Goal: Transaction & Acquisition: Book appointment/travel/reservation

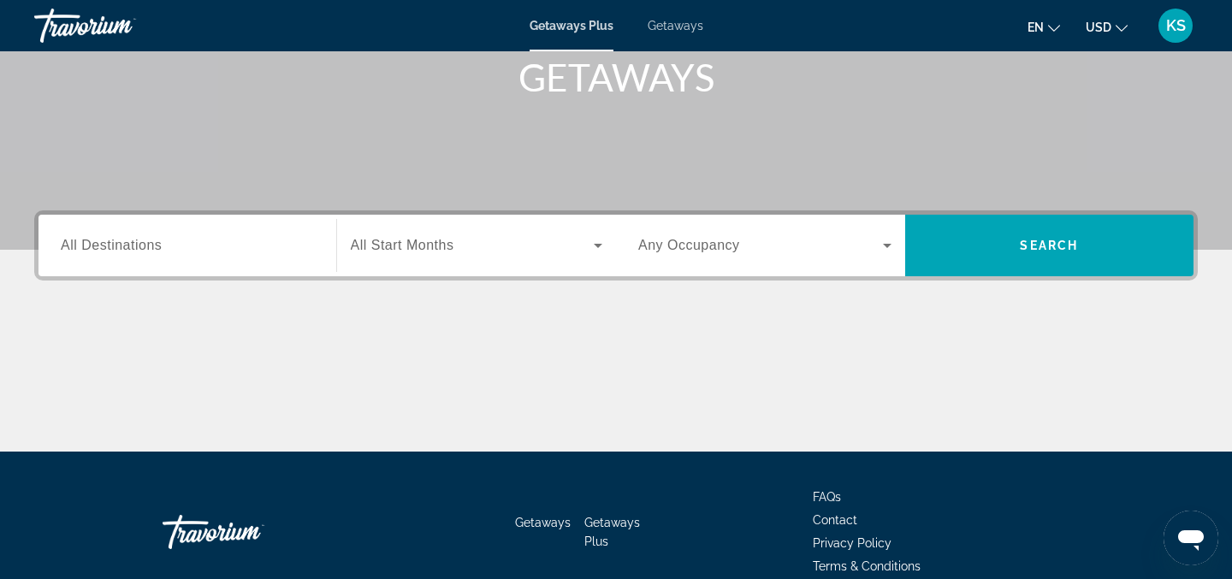
scroll to position [264, 0]
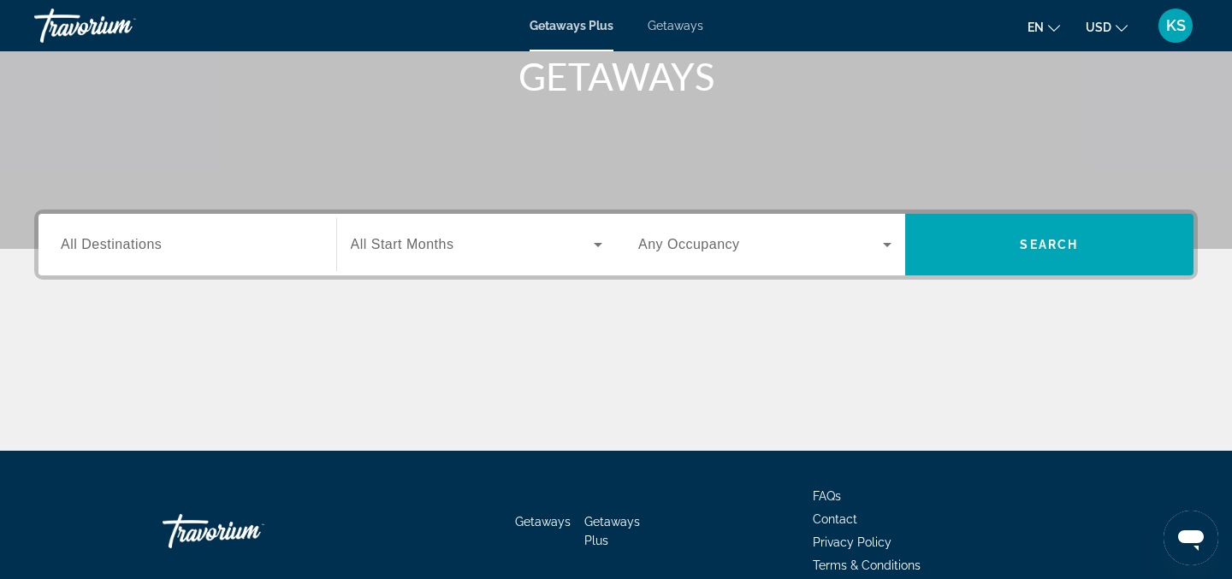
click at [157, 250] on span "All Destinations" at bounding box center [111, 244] width 101 height 15
click at [157, 250] on input "Destination All Destinations" at bounding box center [187, 245] width 253 height 21
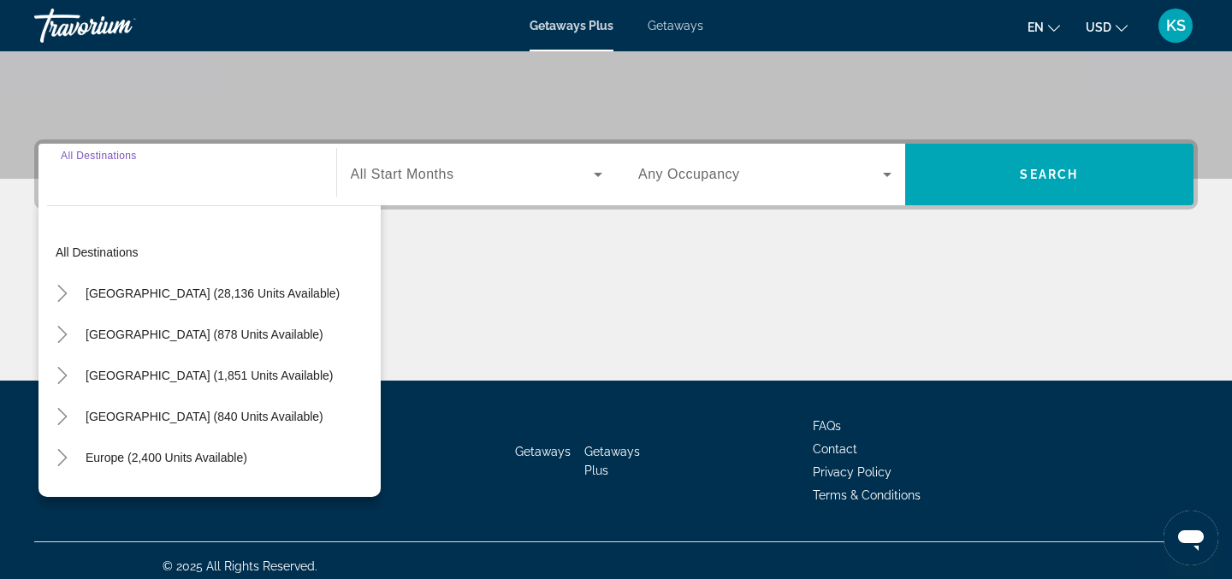
scroll to position [346, 0]
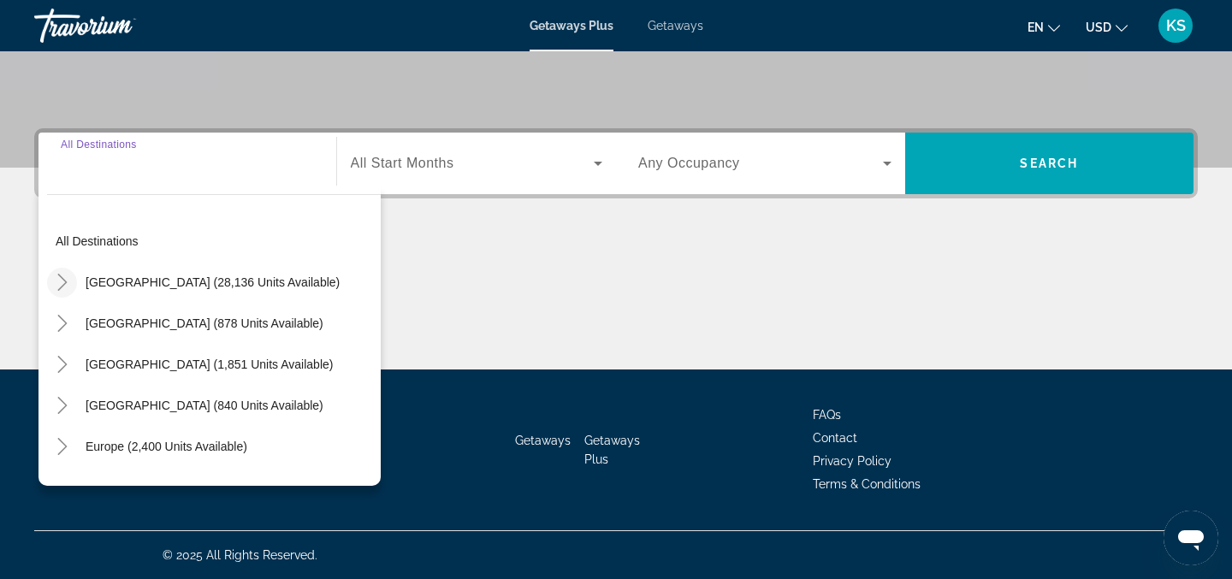
click at [64, 285] on icon "Toggle United States (28,136 units available)" at bounding box center [62, 282] width 17 height 17
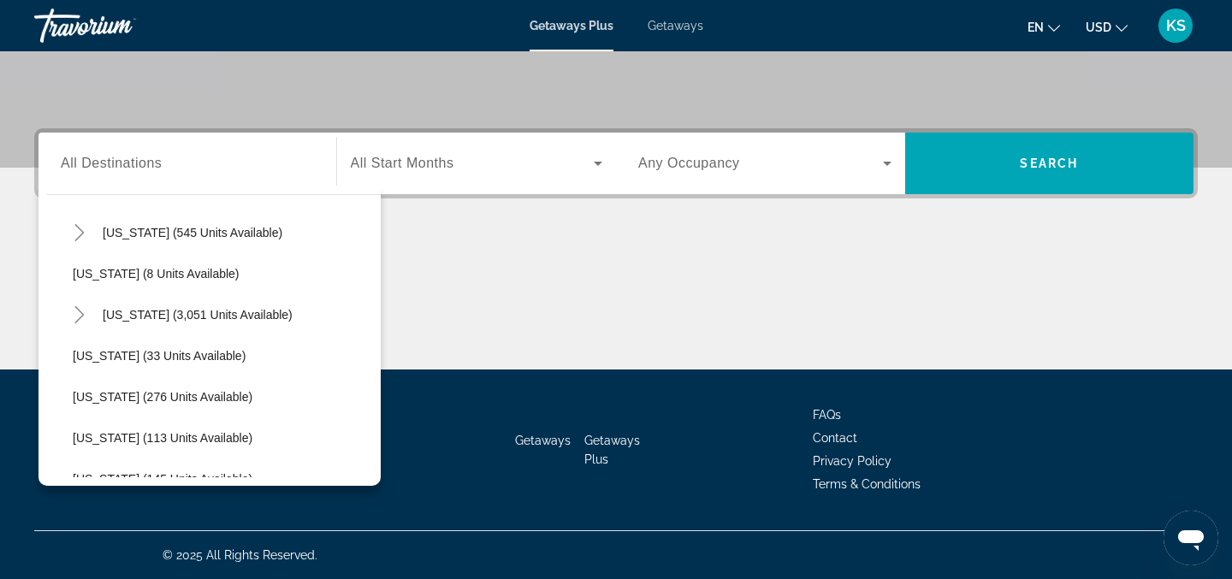
scroll to position [222, 0]
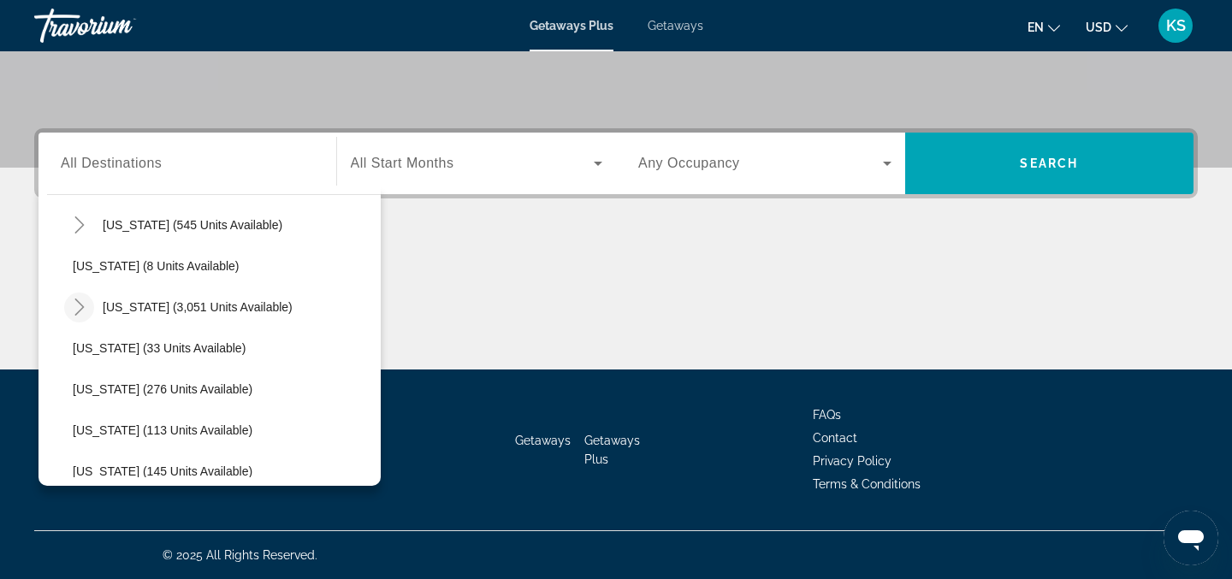
click at [78, 317] on mat-icon "Toggle Florida (3,051 units available)" at bounding box center [79, 308] width 30 height 30
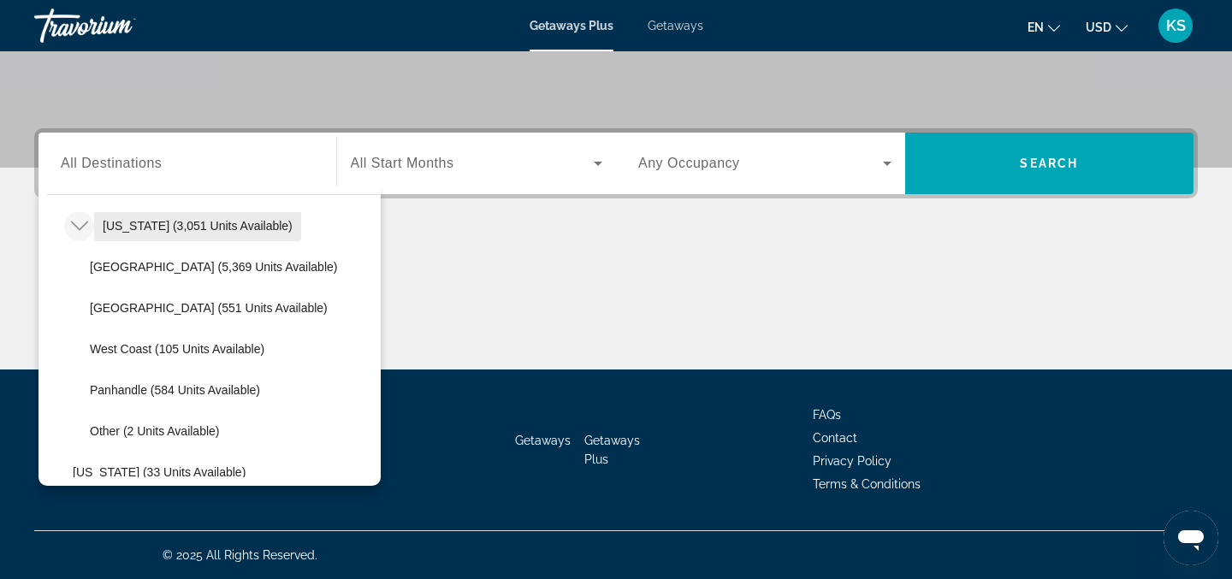
scroll to position [307, 0]
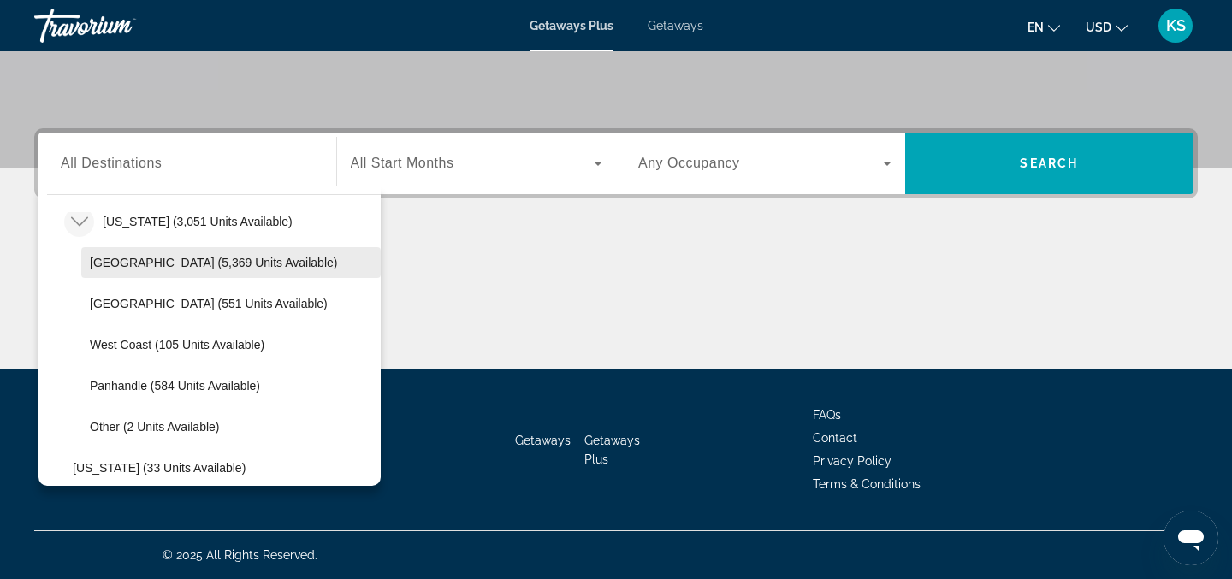
click at [143, 267] on span "Orlando & Disney Area (5,369 units available)" at bounding box center [213, 263] width 247 height 14
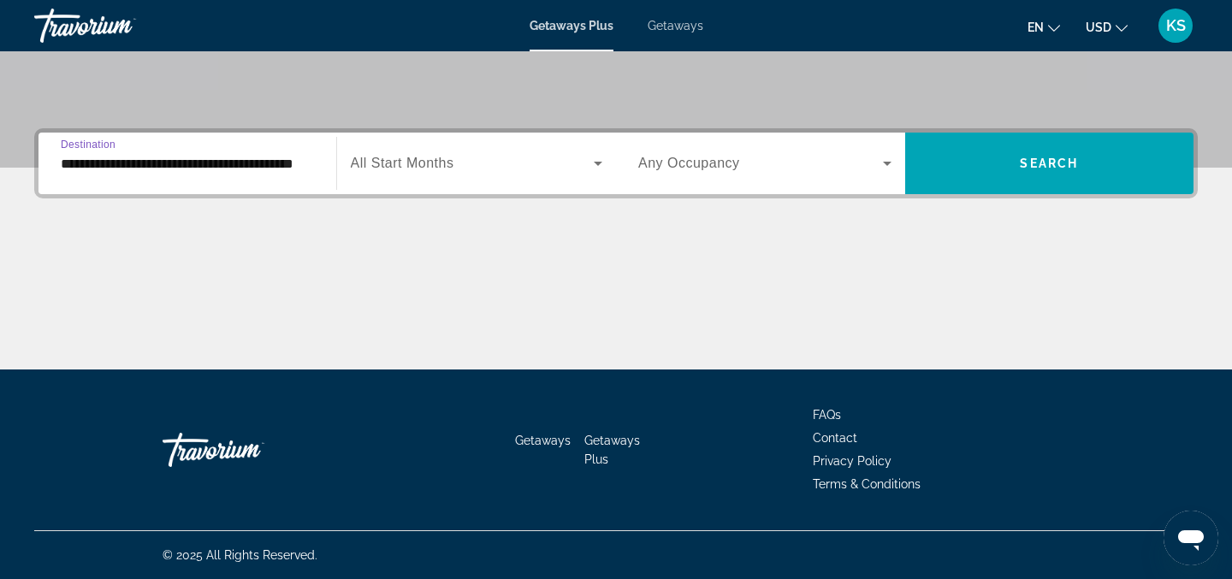
click at [80, 159] on input "**********" at bounding box center [187, 164] width 253 height 21
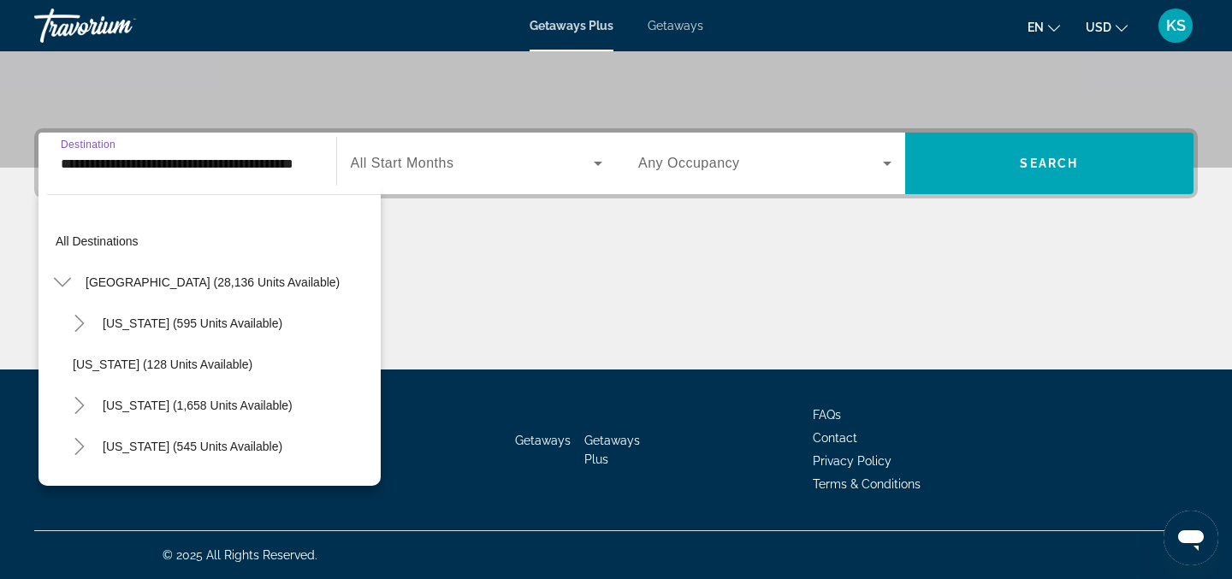
scroll to position [225, 0]
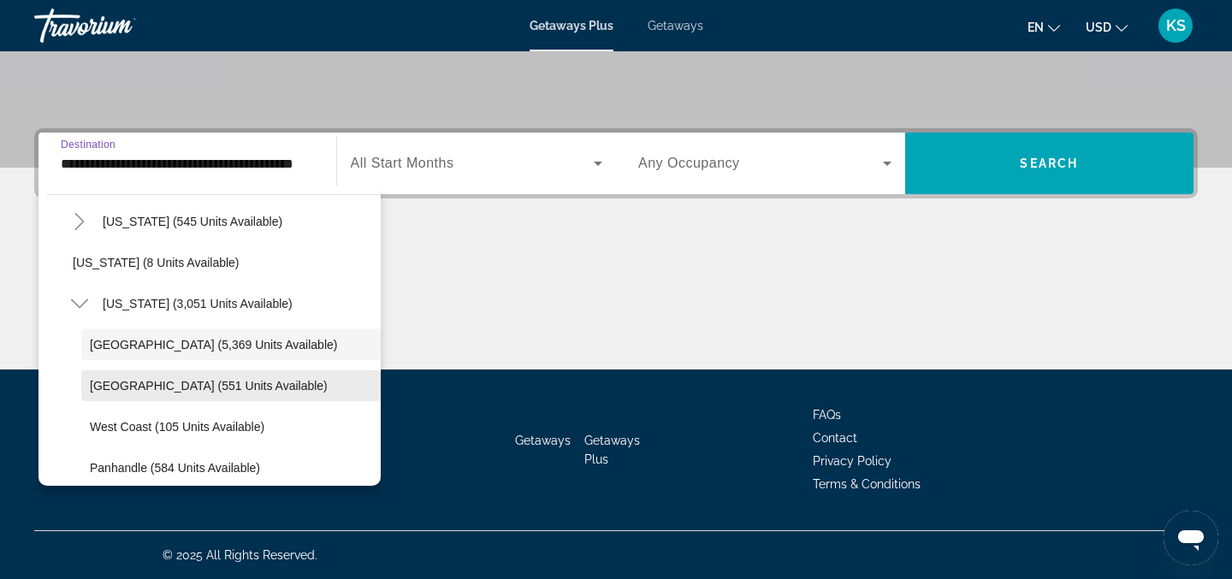
click at [151, 386] on span "East Coast (551 units available)" at bounding box center [209, 386] width 238 height 14
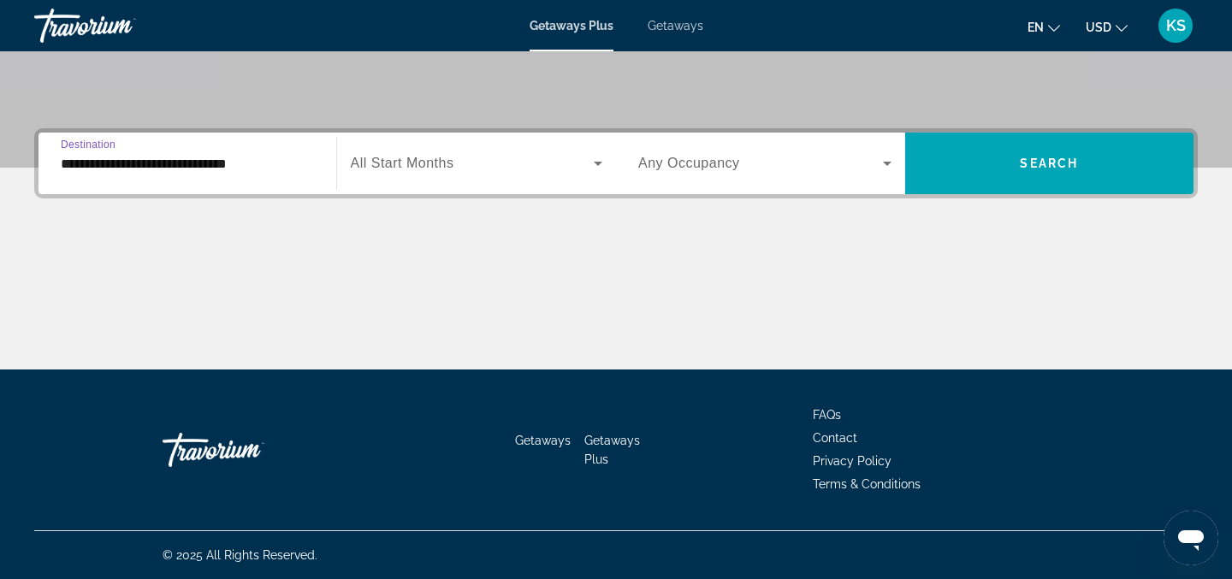
click at [104, 166] on input "**********" at bounding box center [187, 164] width 253 height 21
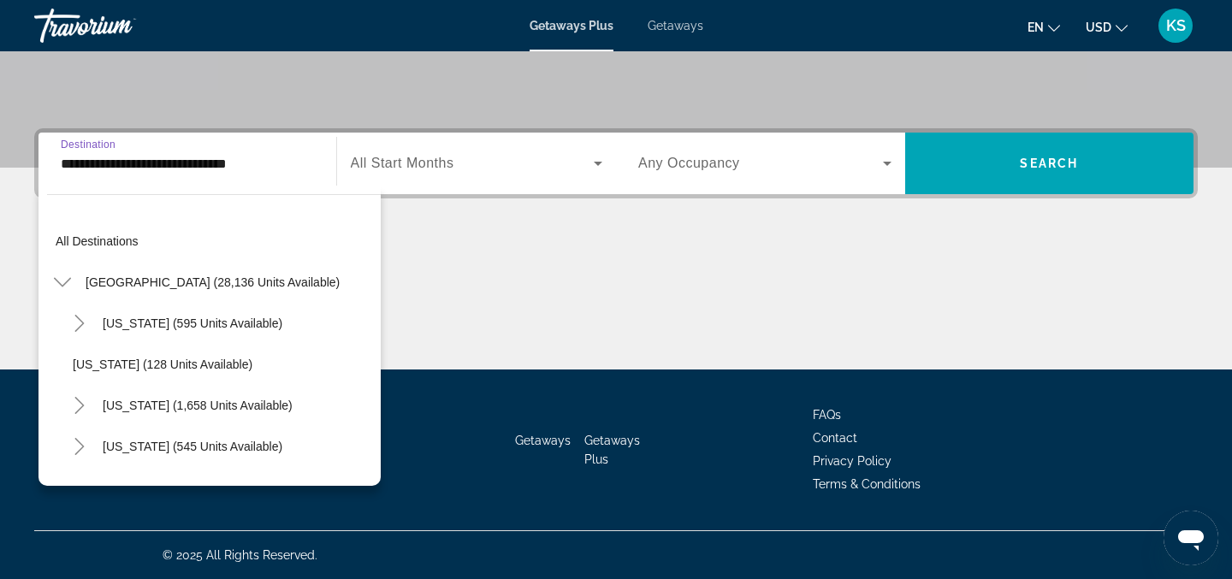
scroll to position [266, 0]
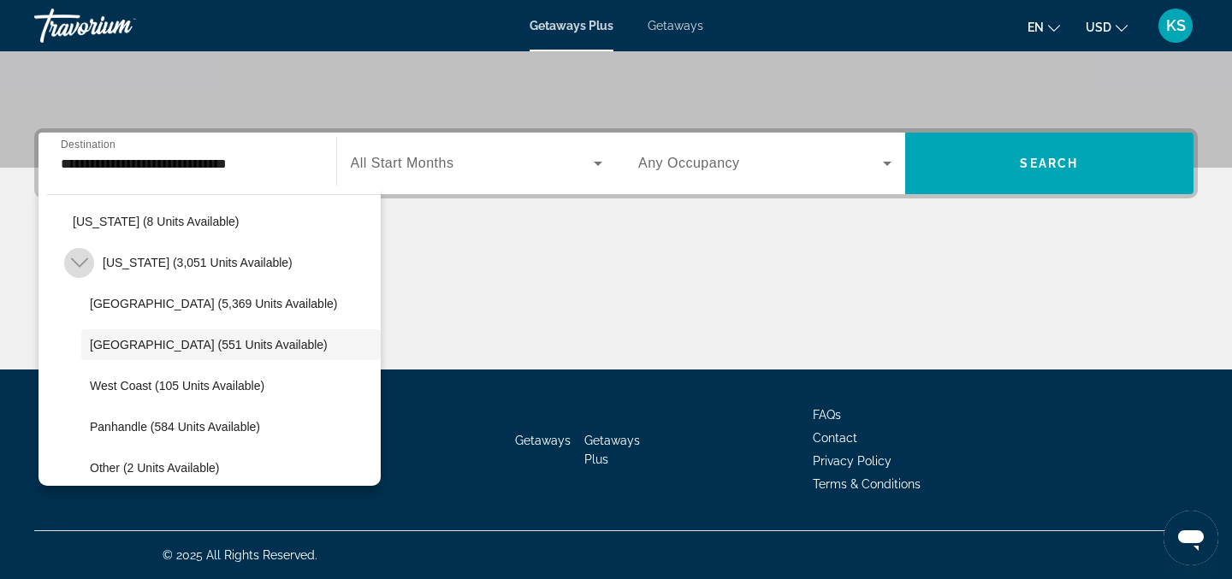
click at [82, 257] on icon "Toggle Florida (3,051 units available)" at bounding box center [79, 262] width 17 height 17
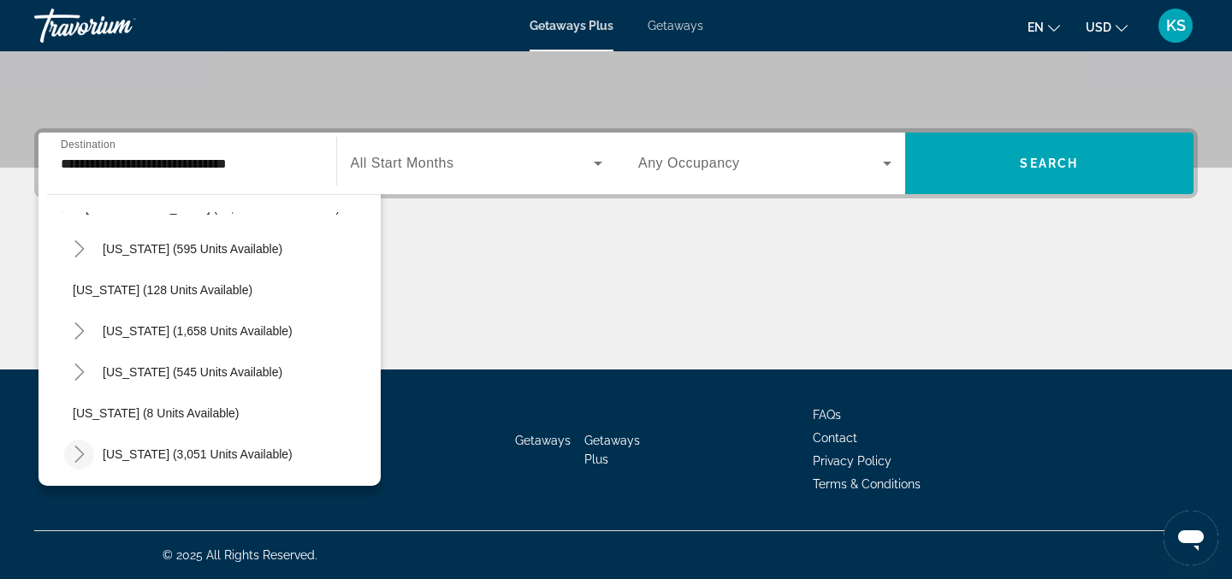
scroll to position [70, 0]
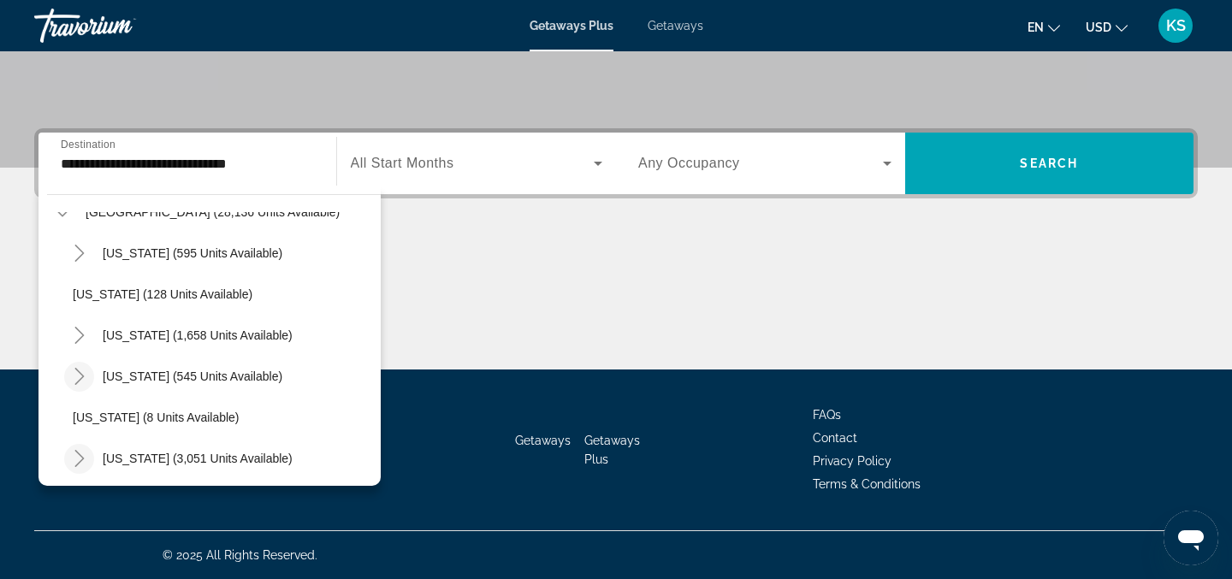
click at [76, 371] on icon "Toggle Colorado (545 units available)" at bounding box center [79, 376] width 17 height 17
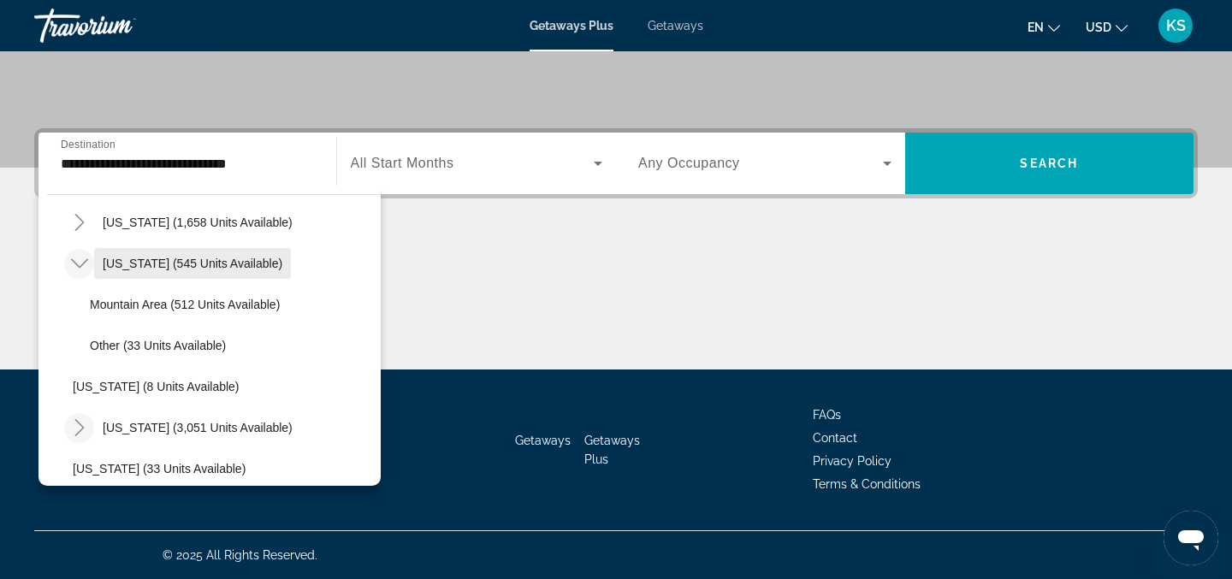
scroll to position [183, 0]
click at [161, 265] on span "Colorado (545 units available)" at bounding box center [193, 264] width 180 height 14
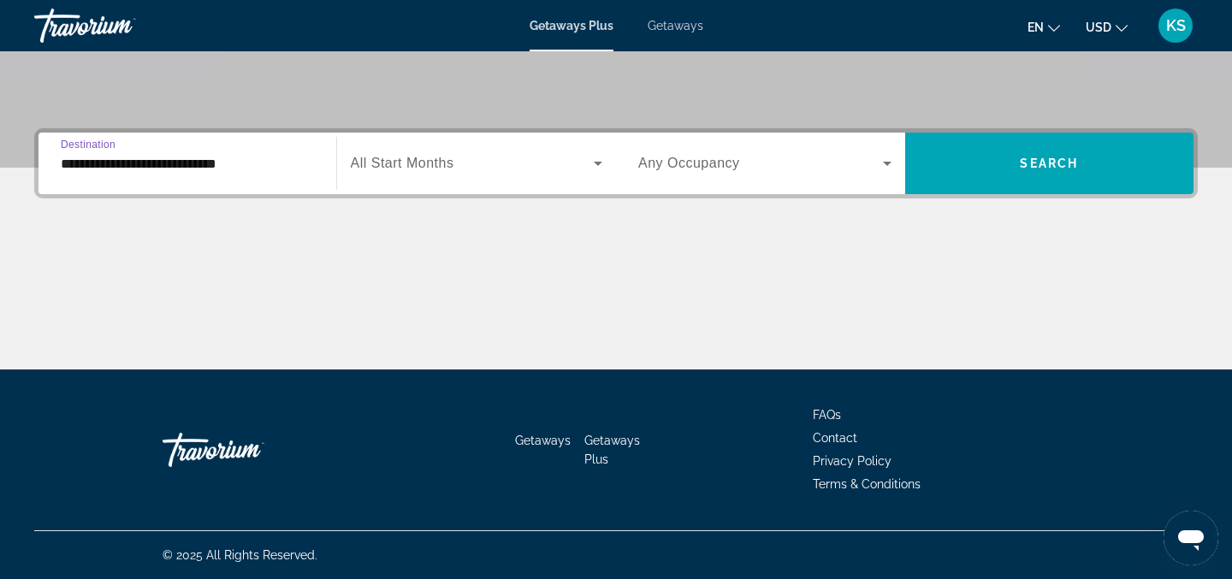
click at [411, 172] on span "Search widget" at bounding box center [473, 163] width 244 height 21
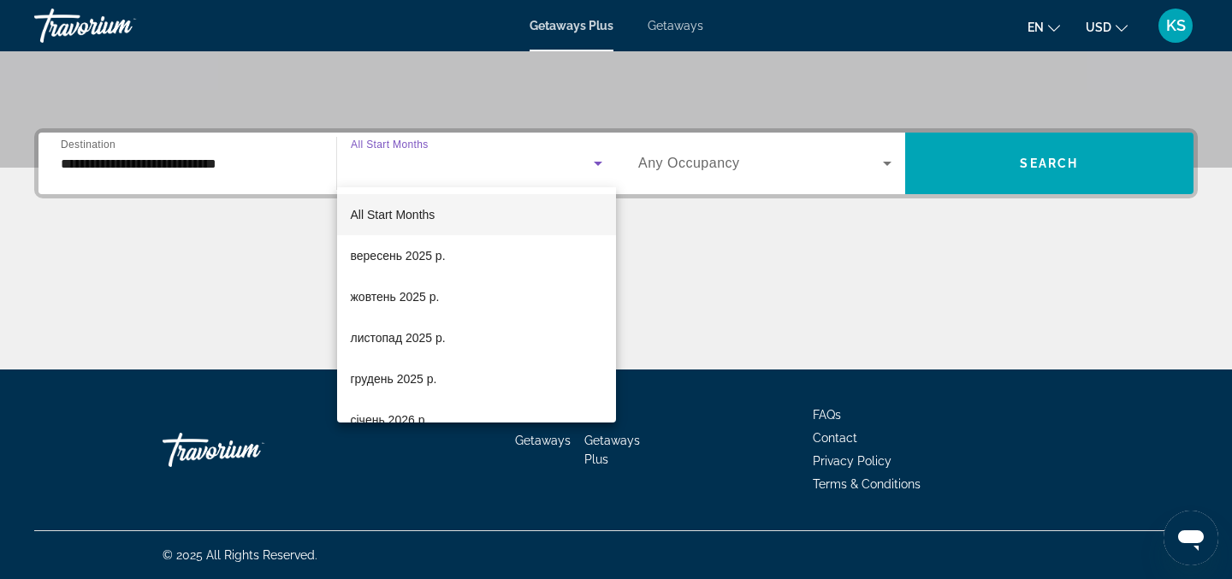
click at [118, 176] on div at bounding box center [616, 289] width 1232 height 579
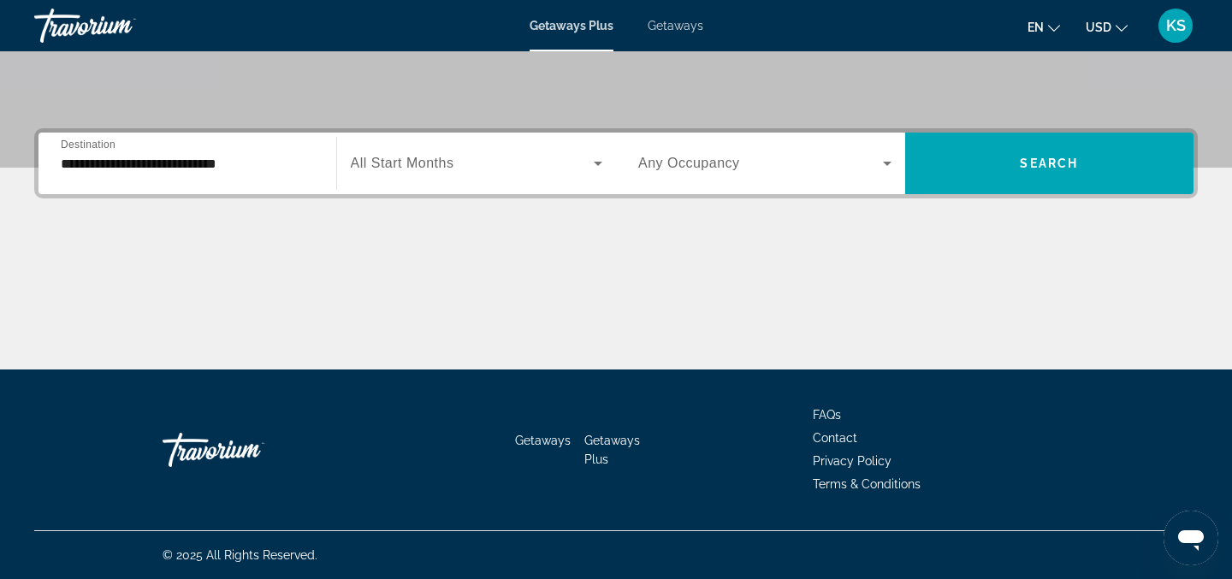
click at [113, 169] on input "**********" at bounding box center [187, 164] width 253 height 21
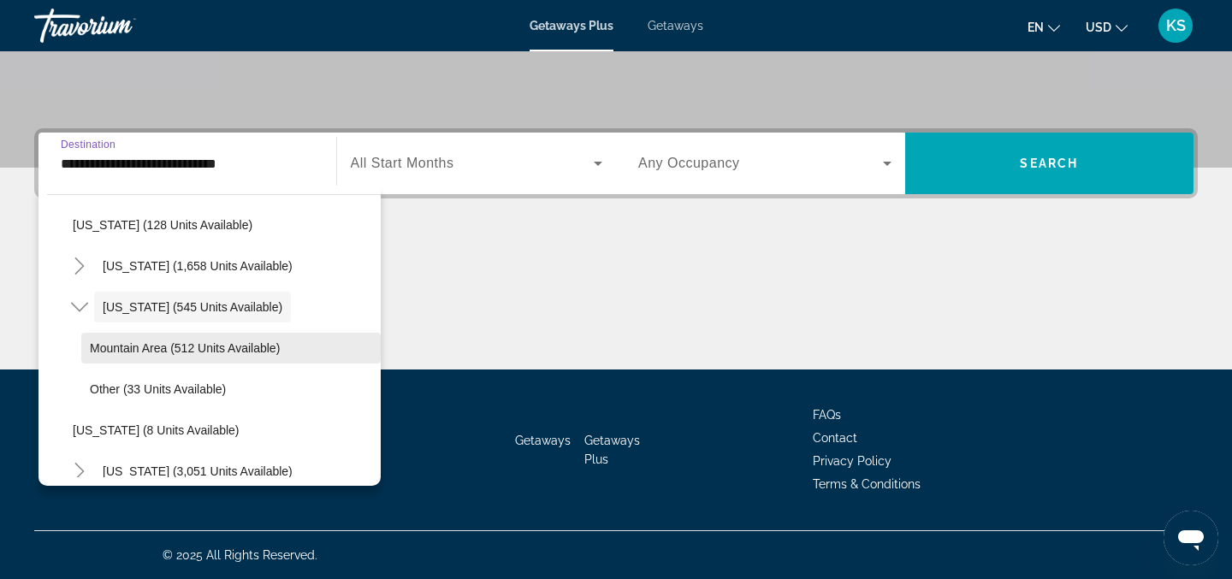
scroll to position [153, 0]
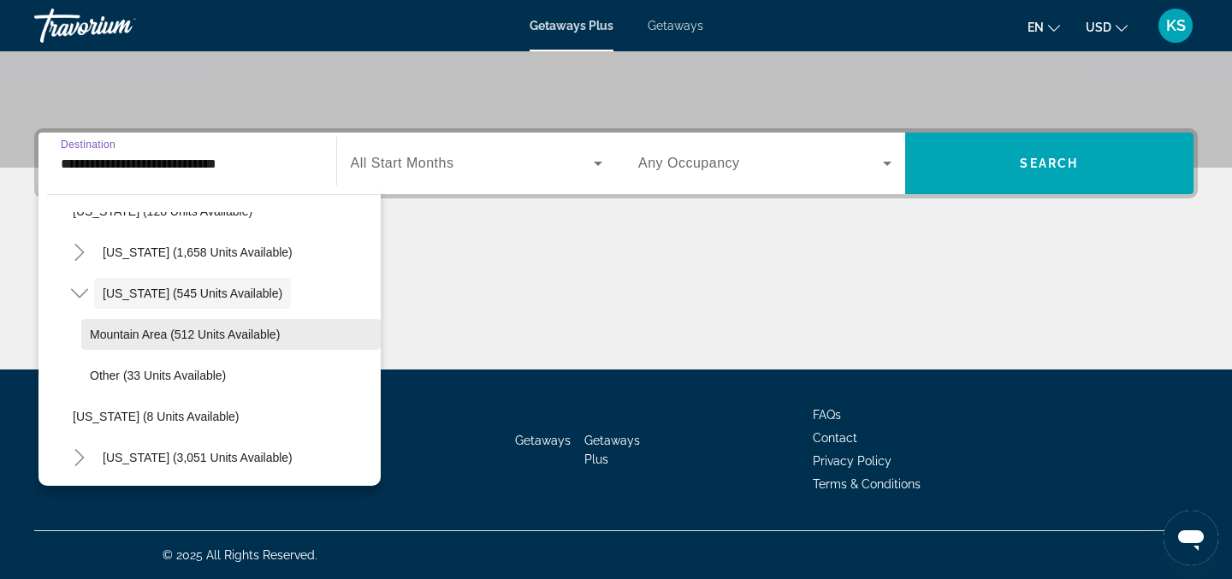
click at [145, 331] on span "Mountain Area (512 units available)" at bounding box center [185, 335] width 190 height 14
type input "**********"
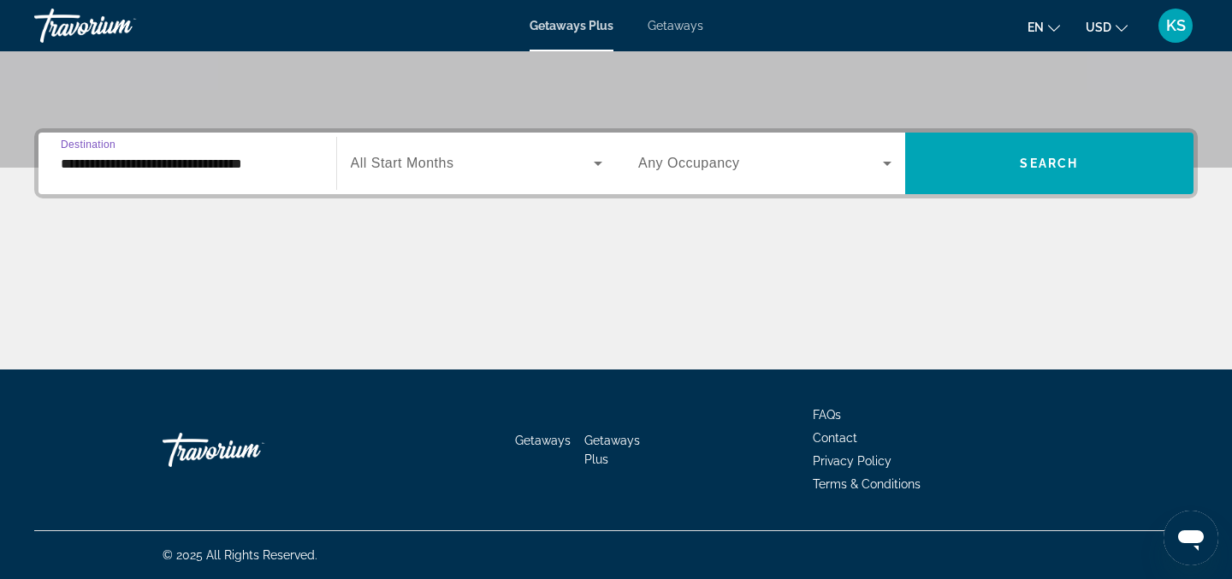
click at [672, 161] on span "Any Occupancy" at bounding box center [689, 163] width 102 height 15
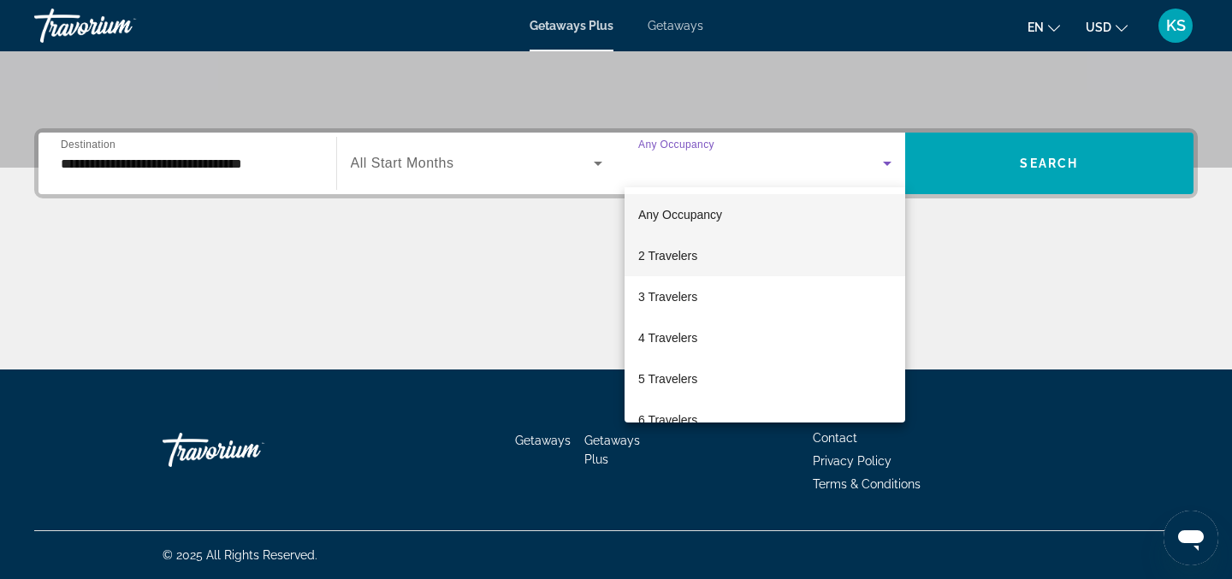
click at [674, 250] on span "2 Travelers" at bounding box center [667, 256] width 59 height 21
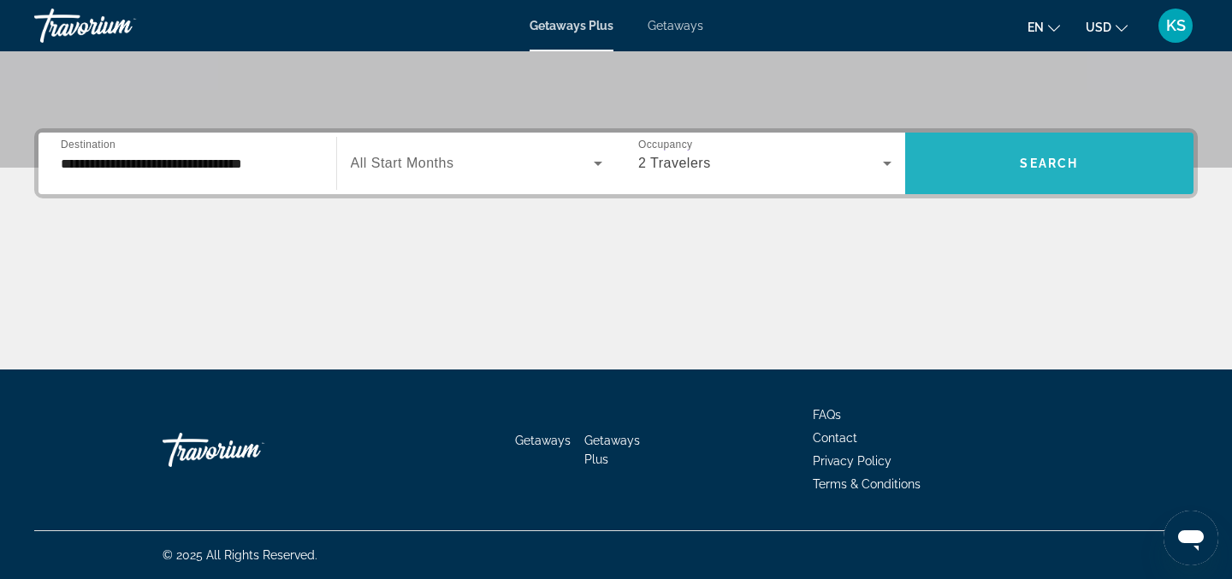
click at [1011, 166] on span "Search widget" at bounding box center [1049, 163] width 289 height 41
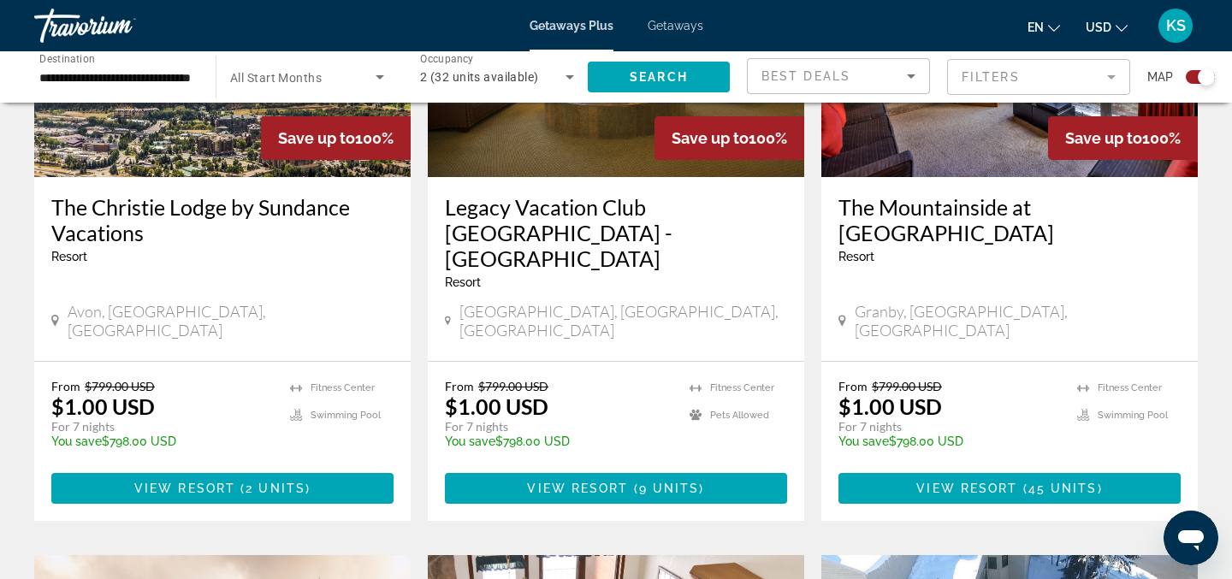
scroll to position [802, 0]
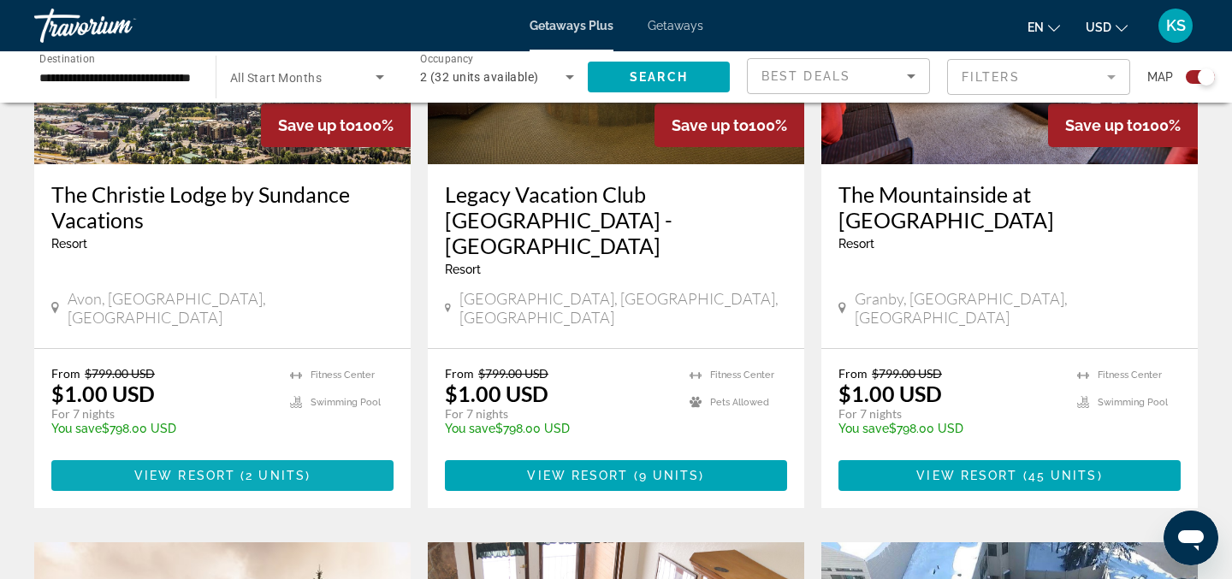
click at [220, 469] on span "View Resort" at bounding box center [184, 476] width 101 height 14
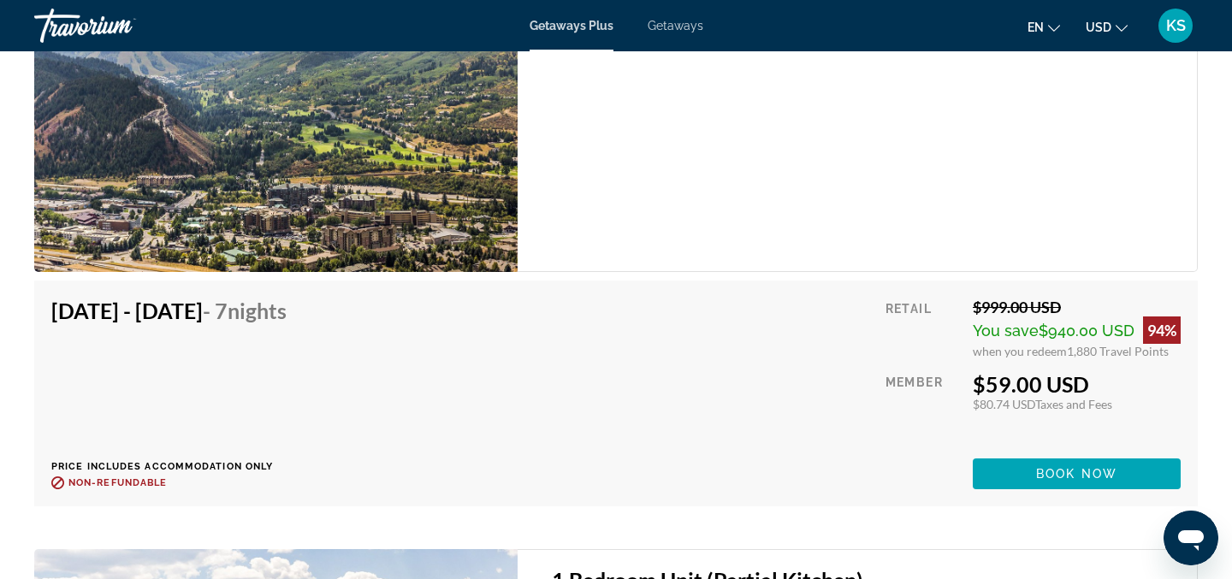
scroll to position [3329, 0]
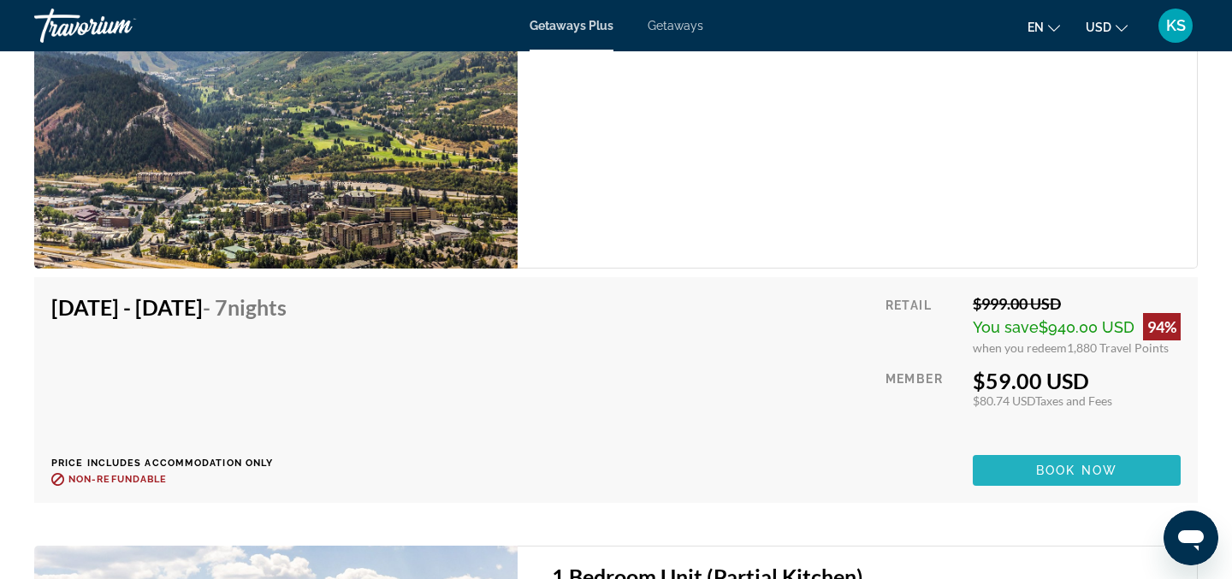
click at [1055, 469] on span "Book now" at bounding box center [1076, 471] width 81 height 14
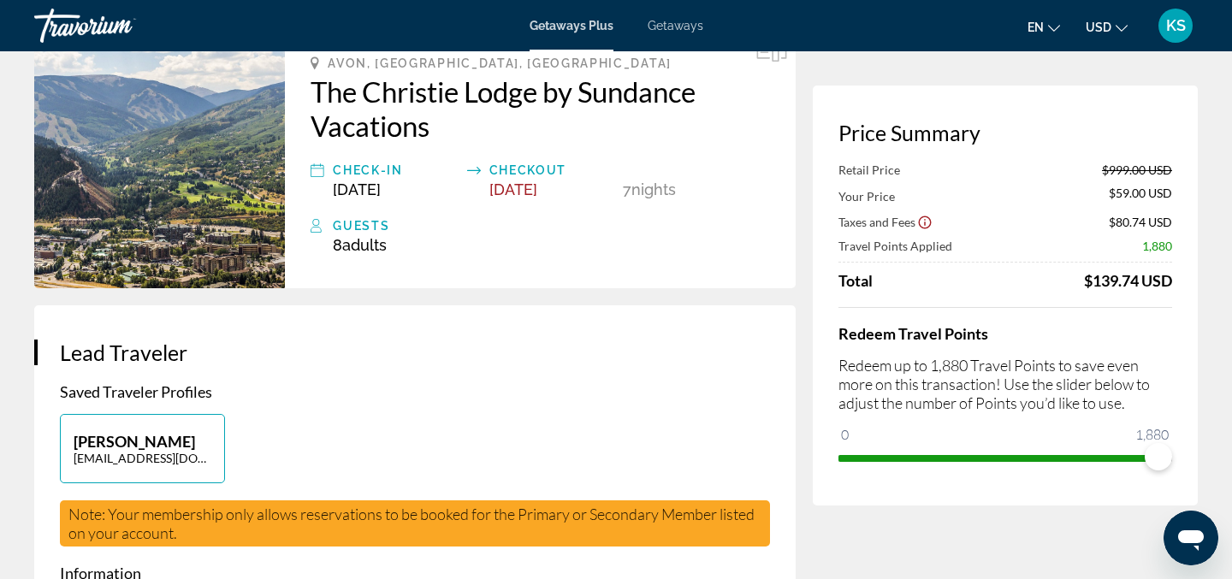
scroll to position [105, 0]
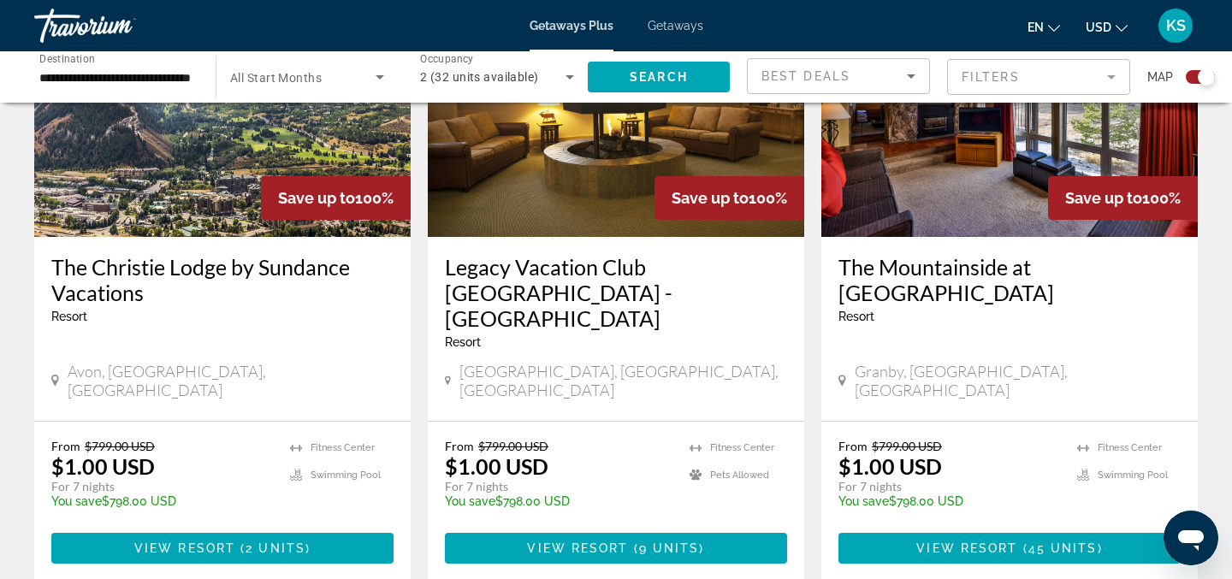
scroll to position [732, 0]
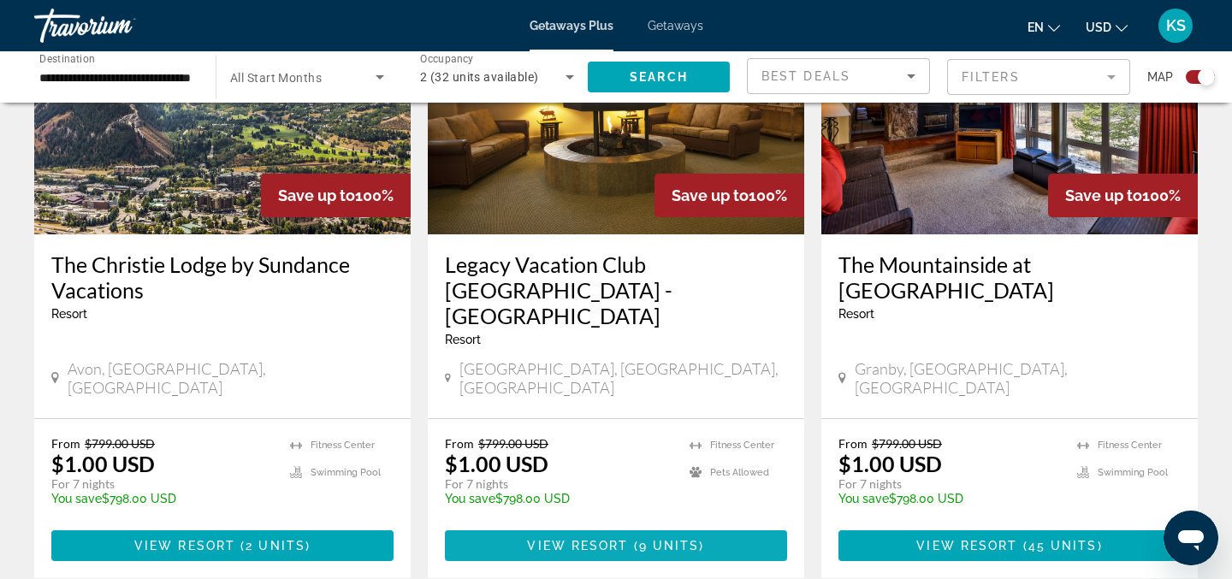
click at [682, 525] on span "Main content" at bounding box center [616, 545] width 342 height 41
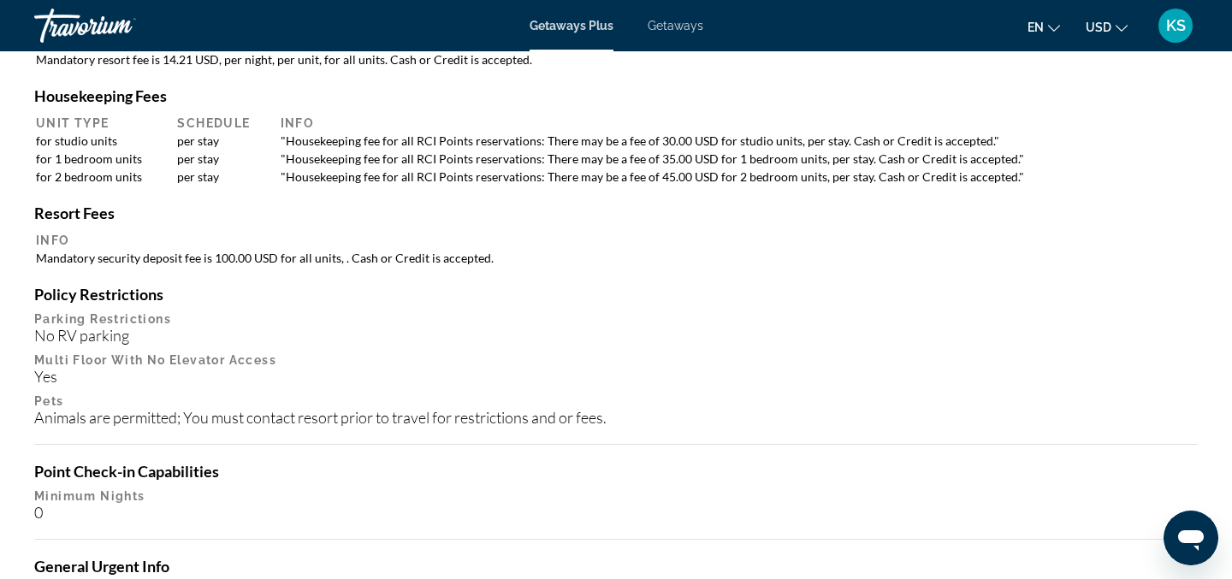
scroll to position [1752, 0]
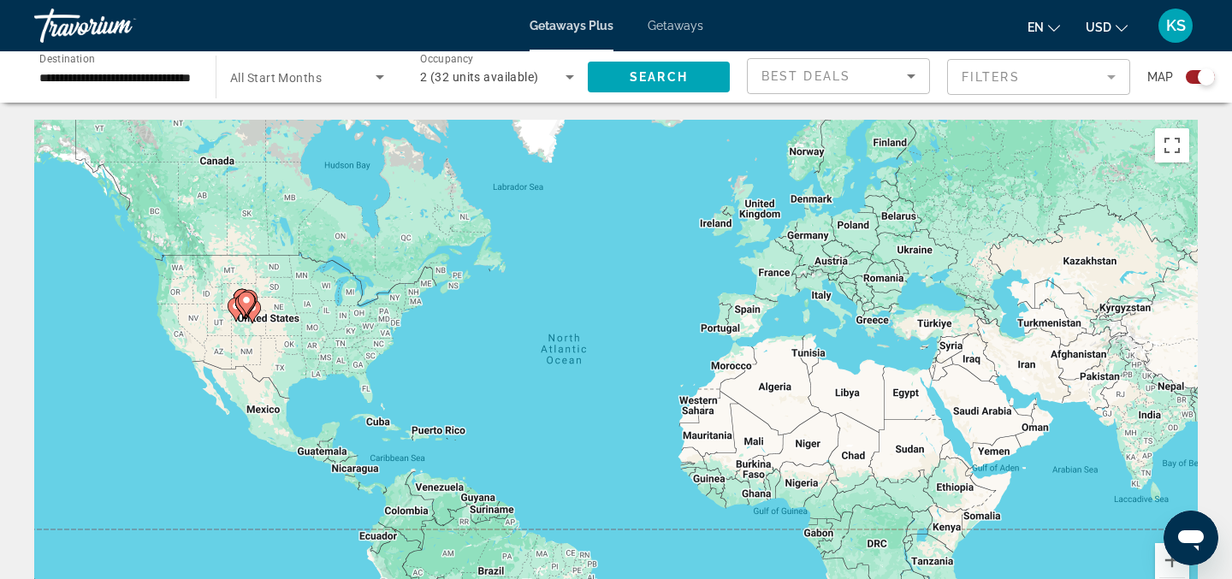
click at [914, 76] on icon "Sort by" at bounding box center [911, 76] width 21 height 21
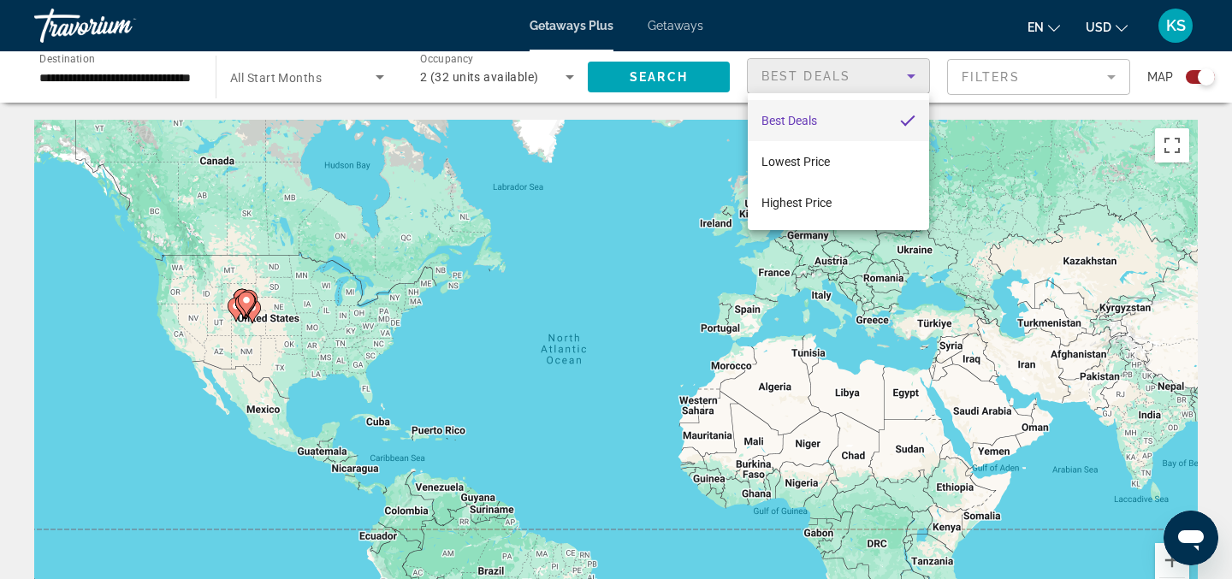
click at [914, 76] on div at bounding box center [616, 289] width 1232 height 579
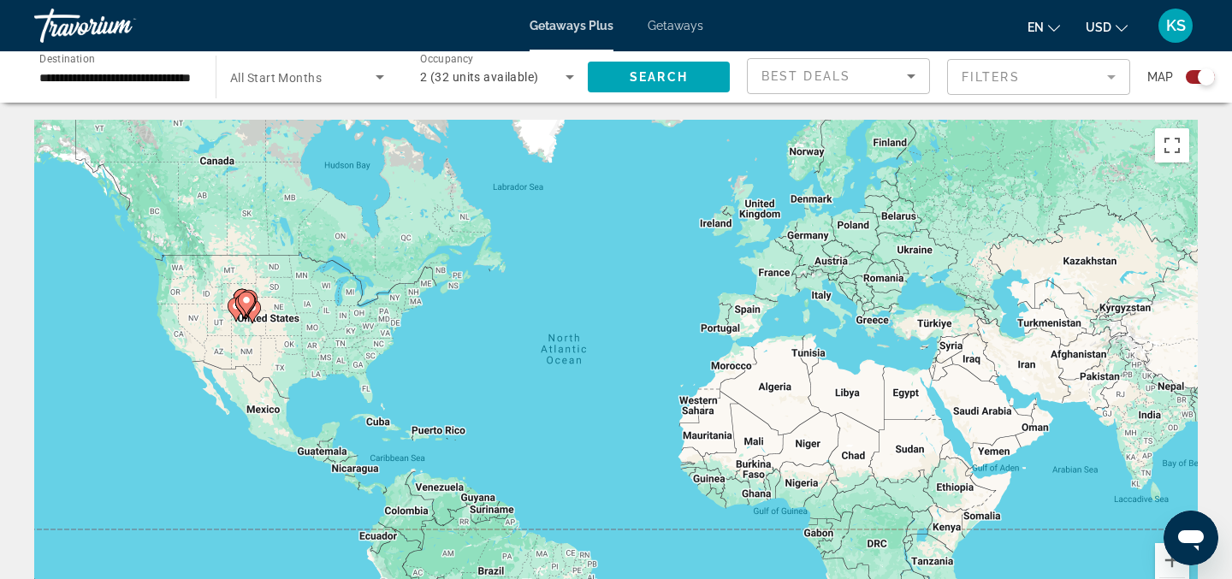
click at [1111, 75] on mat-form-field "Filters" at bounding box center [1038, 77] width 183 height 36
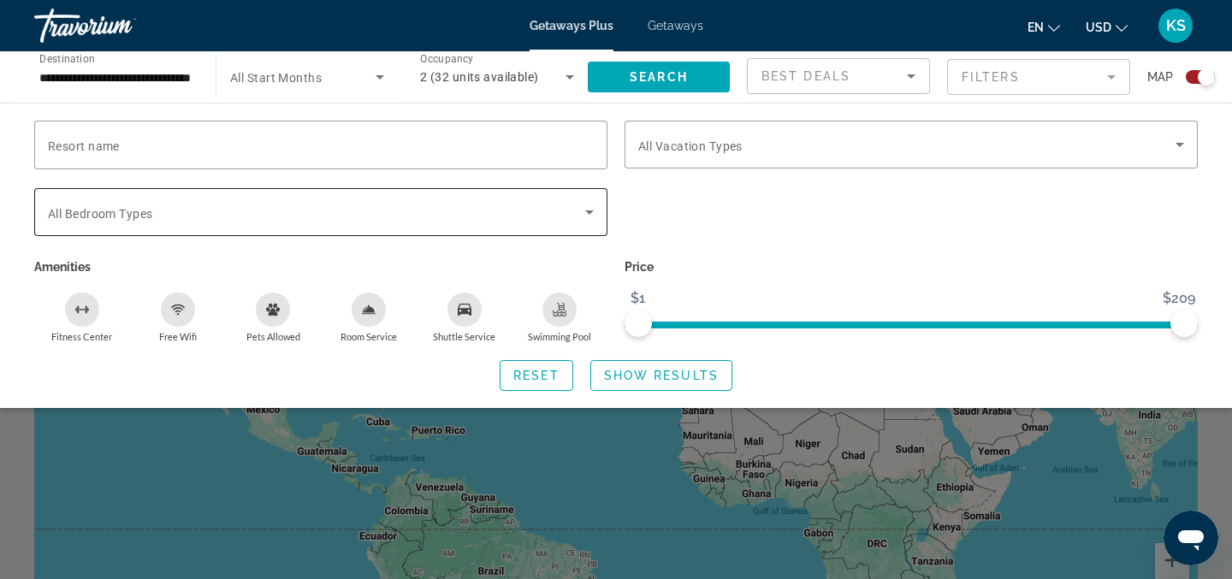
click at [593, 215] on icon "Search widget" at bounding box center [589, 212] width 21 height 21
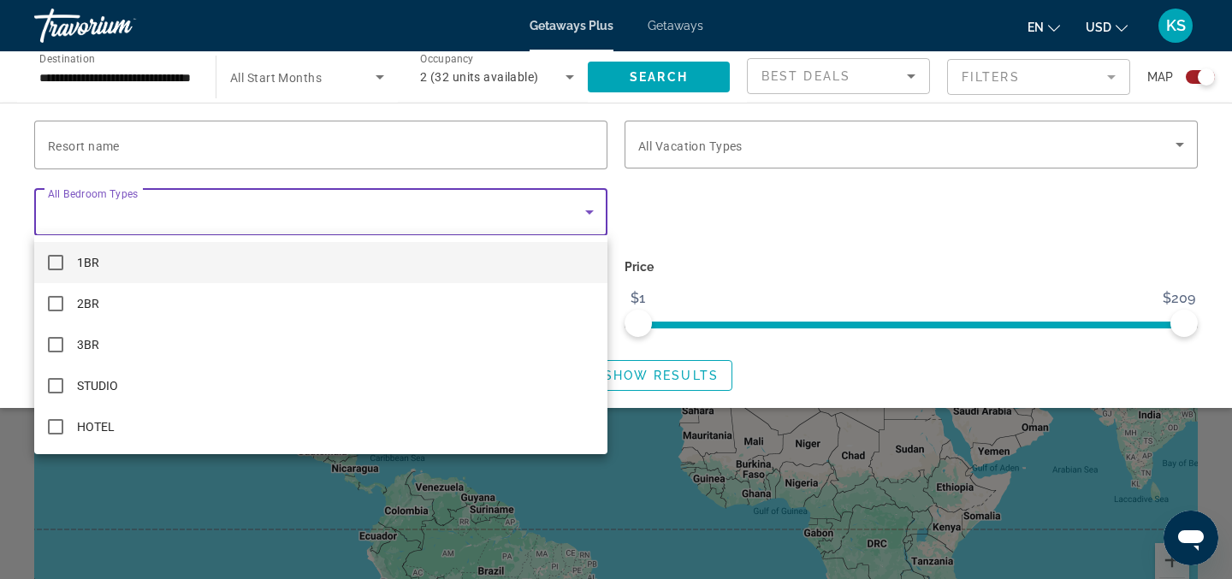
click at [753, 197] on div at bounding box center [616, 289] width 1232 height 579
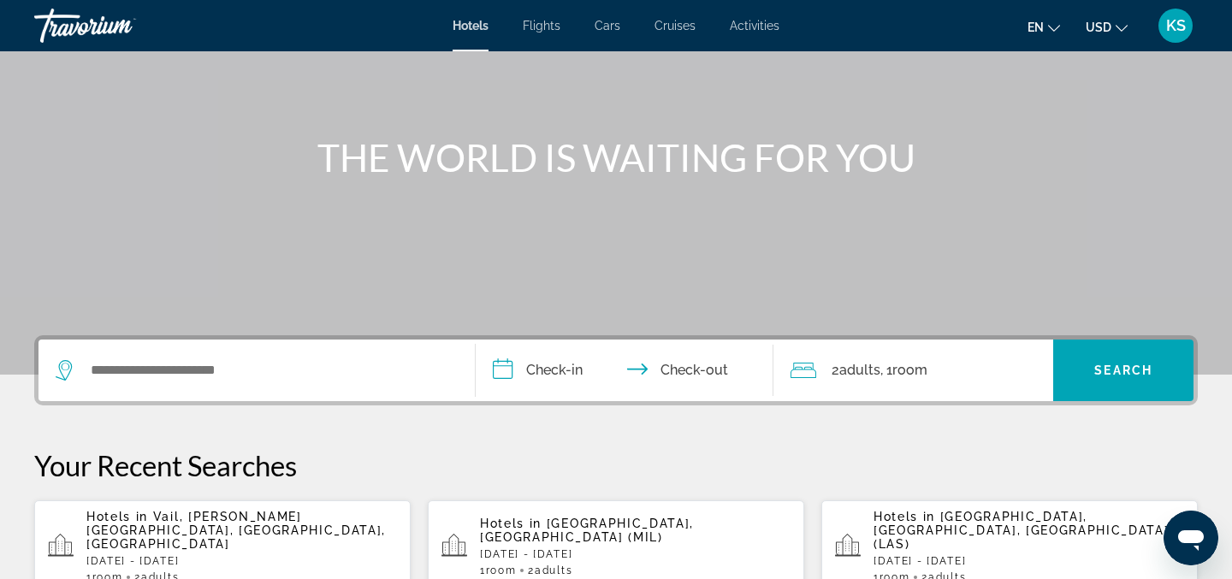
scroll to position [169, 0]
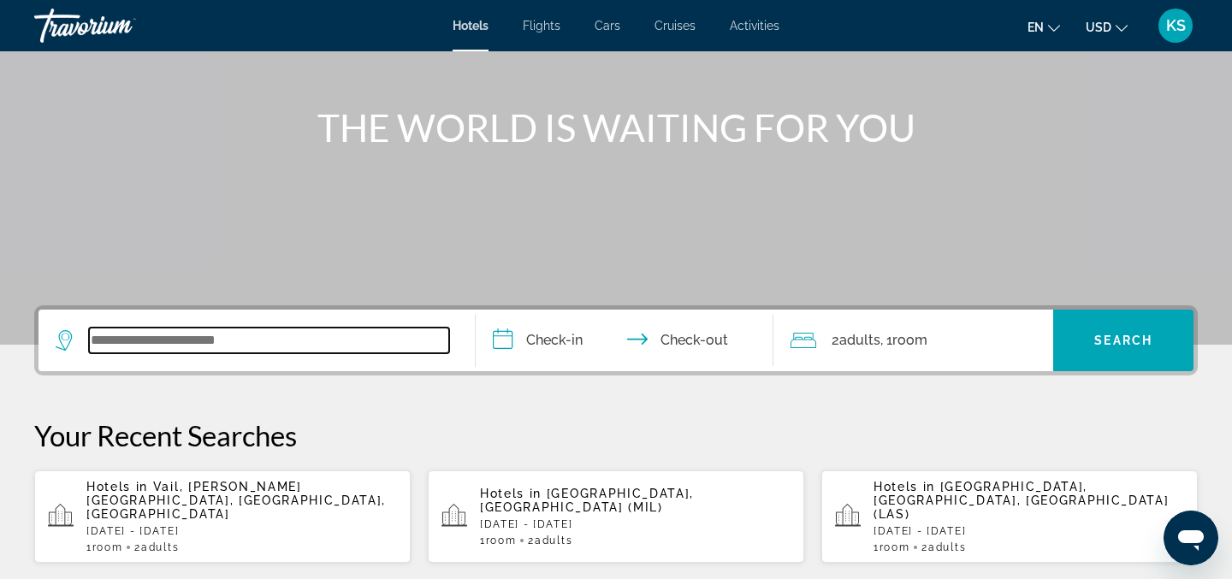
click at [114, 342] on input "Search widget" at bounding box center [269, 341] width 360 height 26
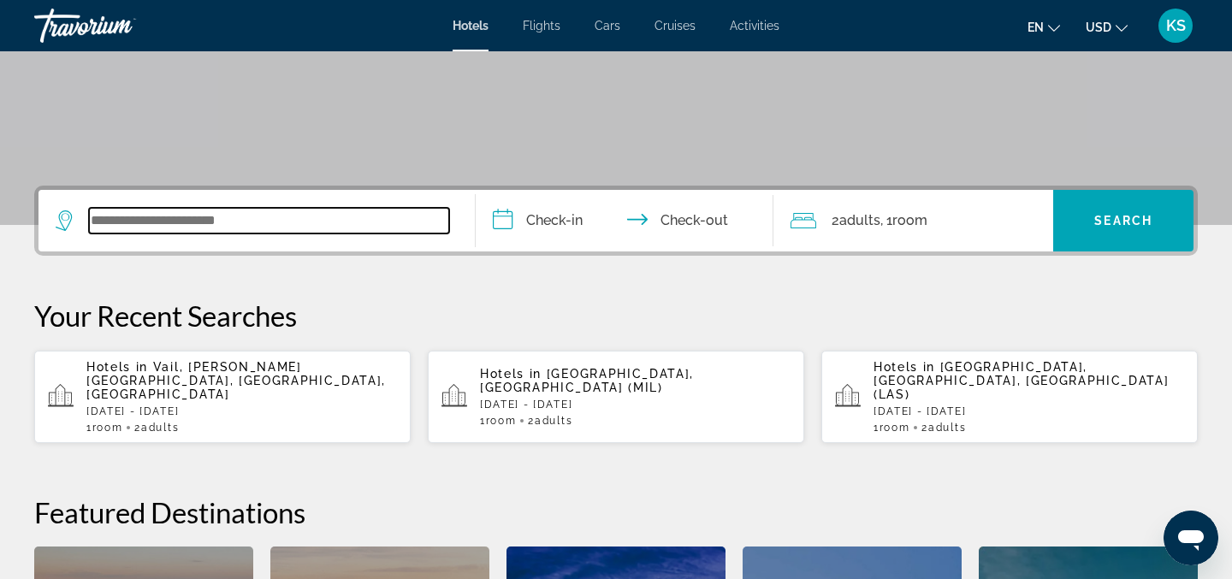
scroll to position [286, 0]
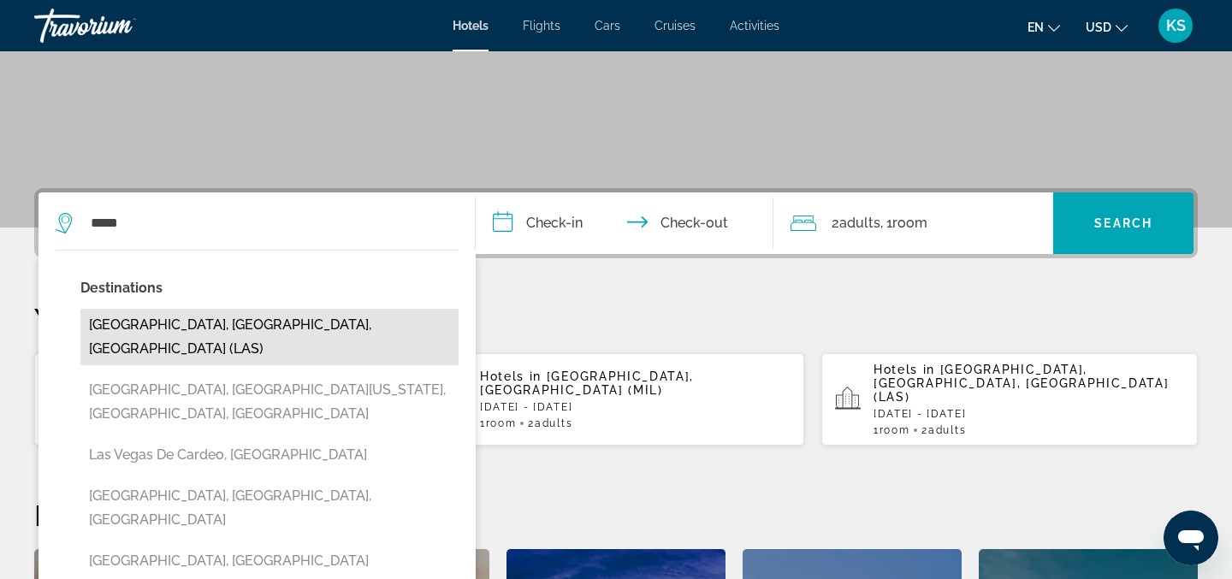
click at [229, 328] on button "[GEOGRAPHIC_DATA], [GEOGRAPHIC_DATA], [GEOGRAPHIC_DATA] (LAS)" at bounding box center [269, 337] width 378 height 56
type input "**********"
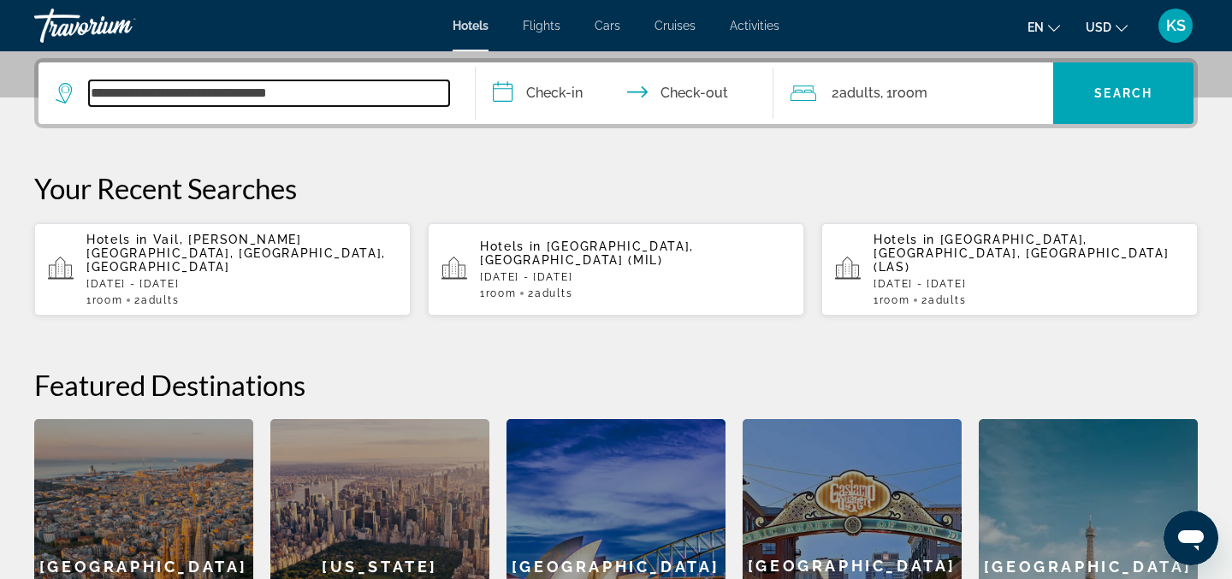
scroll to position [418, 0]
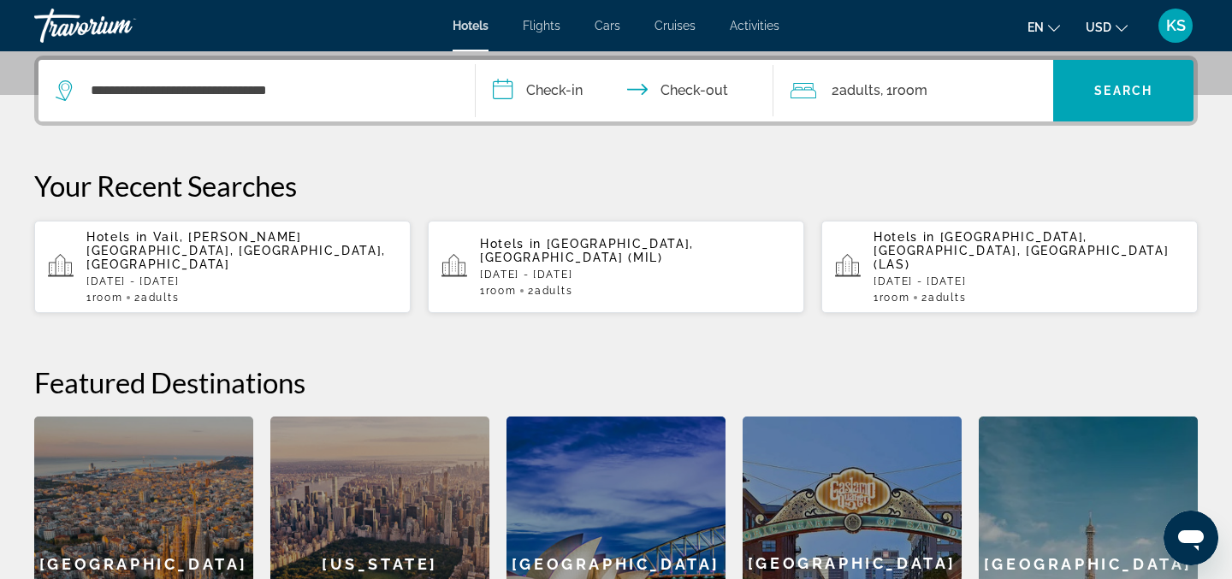
click at [558, 88] on input "**********" at bounding box center [628, 93] width 305 height 67
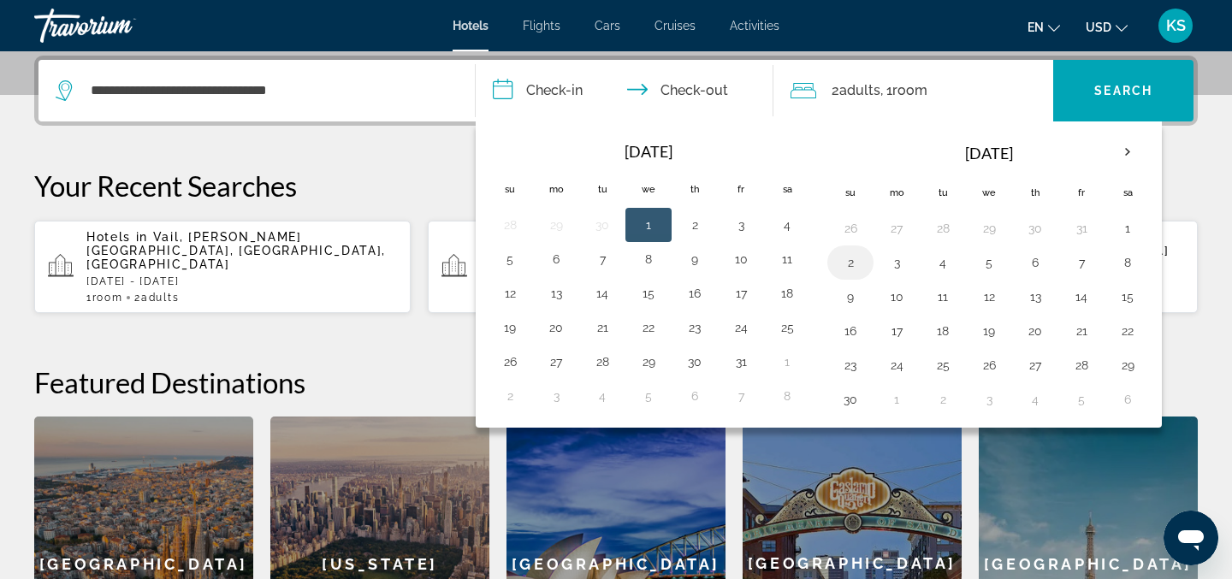
click at [854, 255] on button "2" at bounding box center [850, 263] width 27 height 24
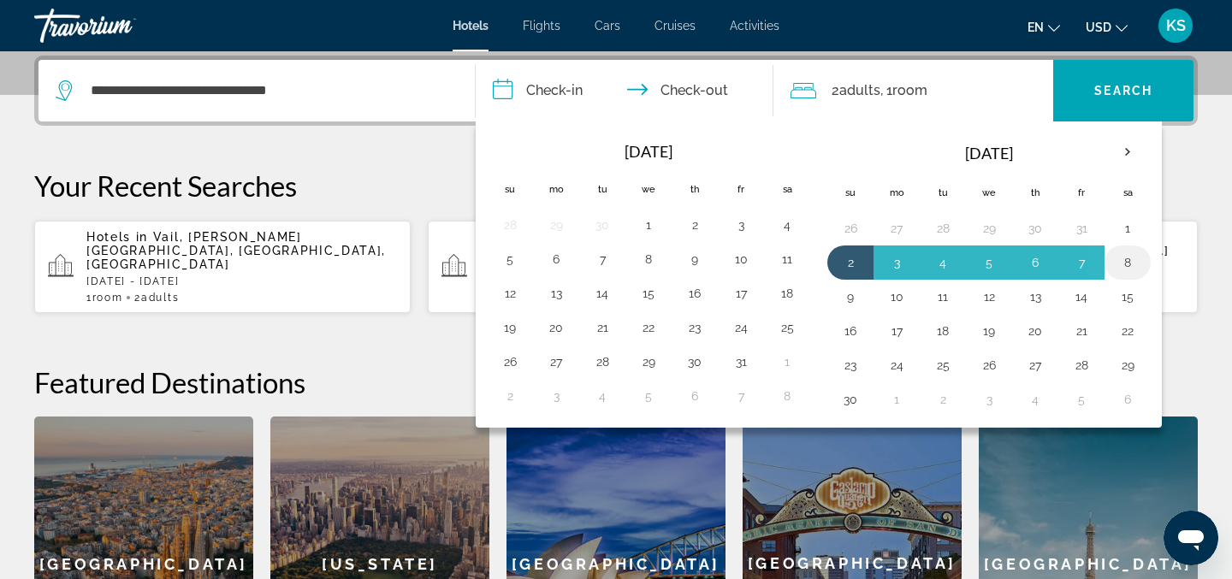
click at [1127, 255] on button "8" at bounding box center [1127, 263] width 27 height 24
type input "**********"
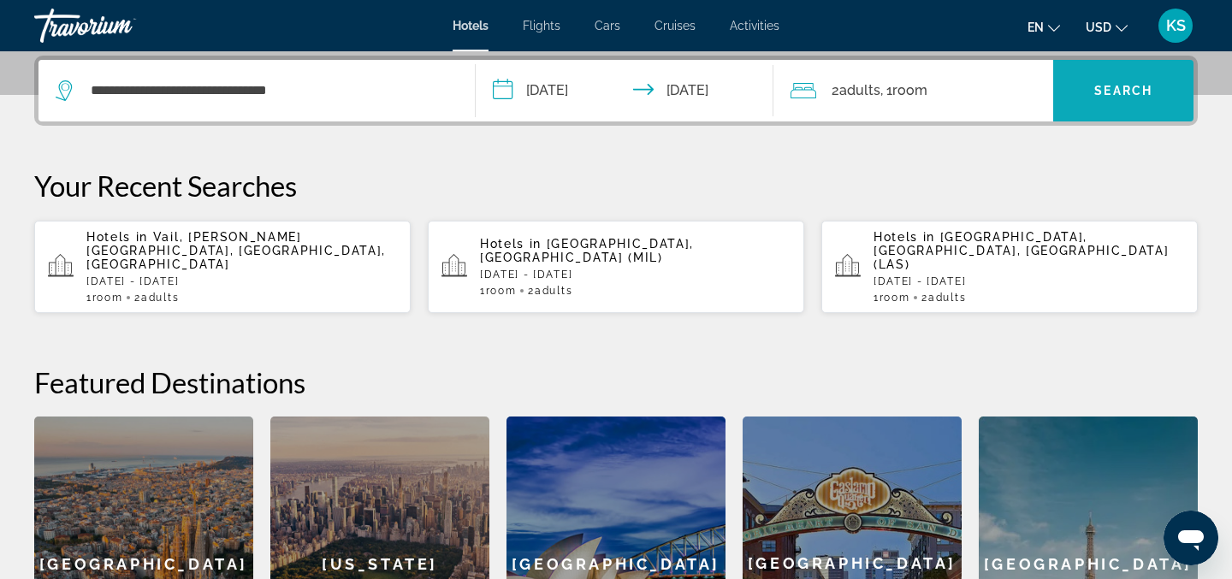
click at [1128, 103] on span "Search widget" at bounding box center [1123, 90] width 140 height 41
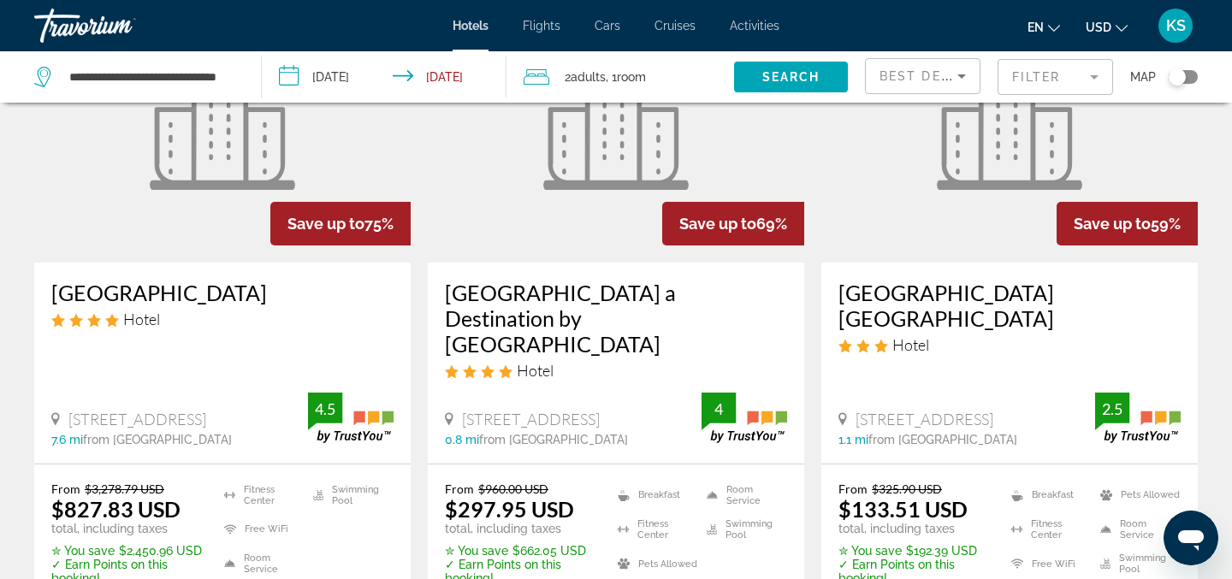
scroll to position [116, 0]
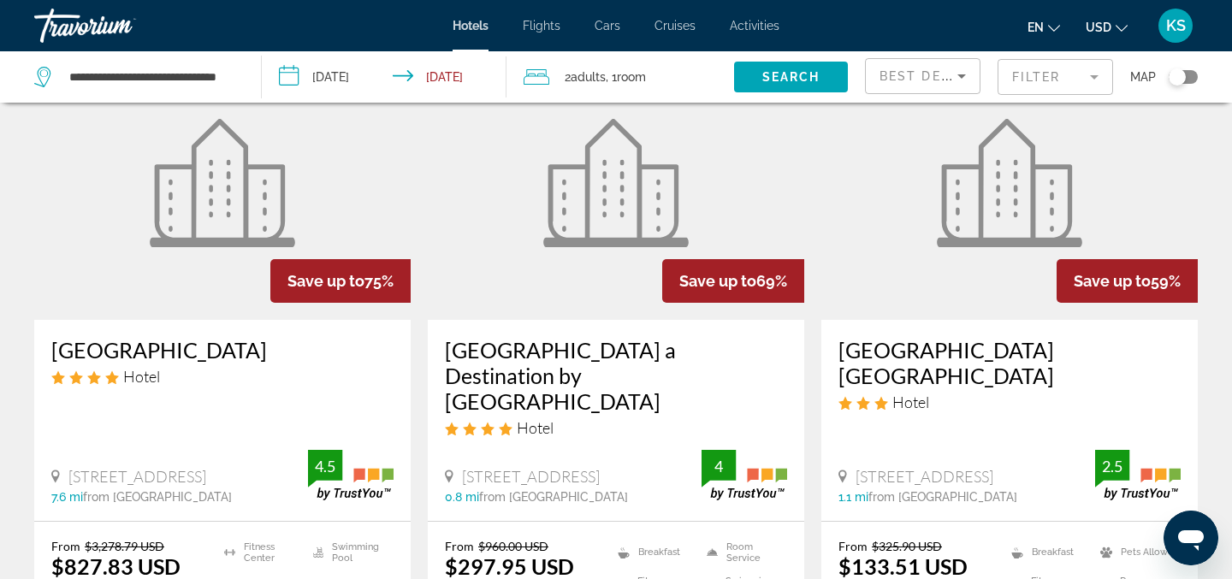
click at [200, 295] on figure "Main content" at bounding box center [222, 183] width 376 height 274
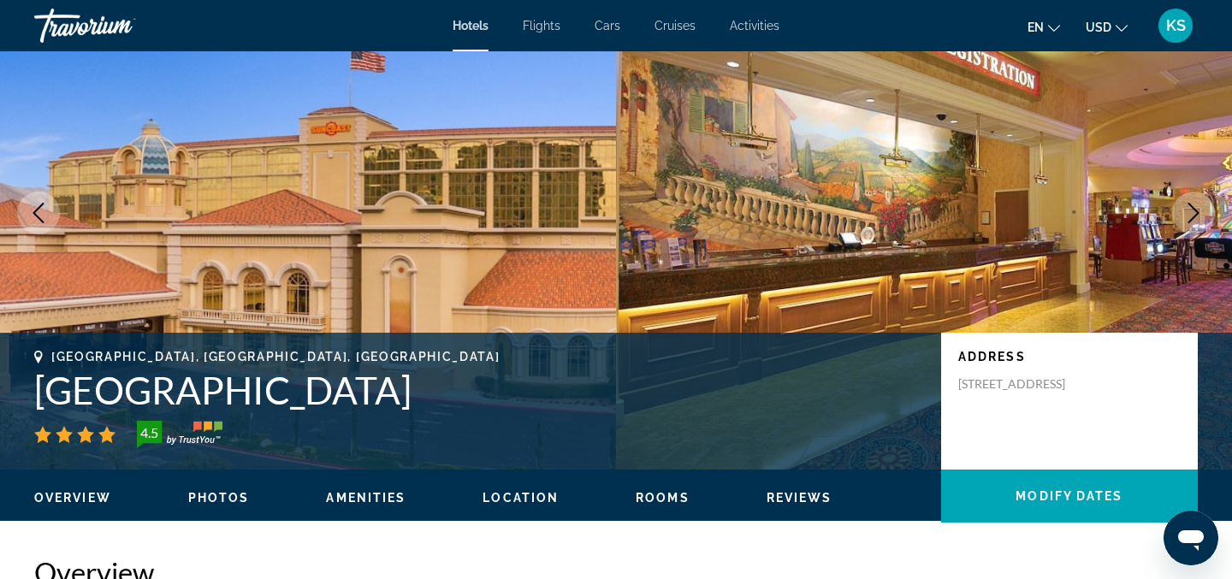
scroll to position [151, 0]
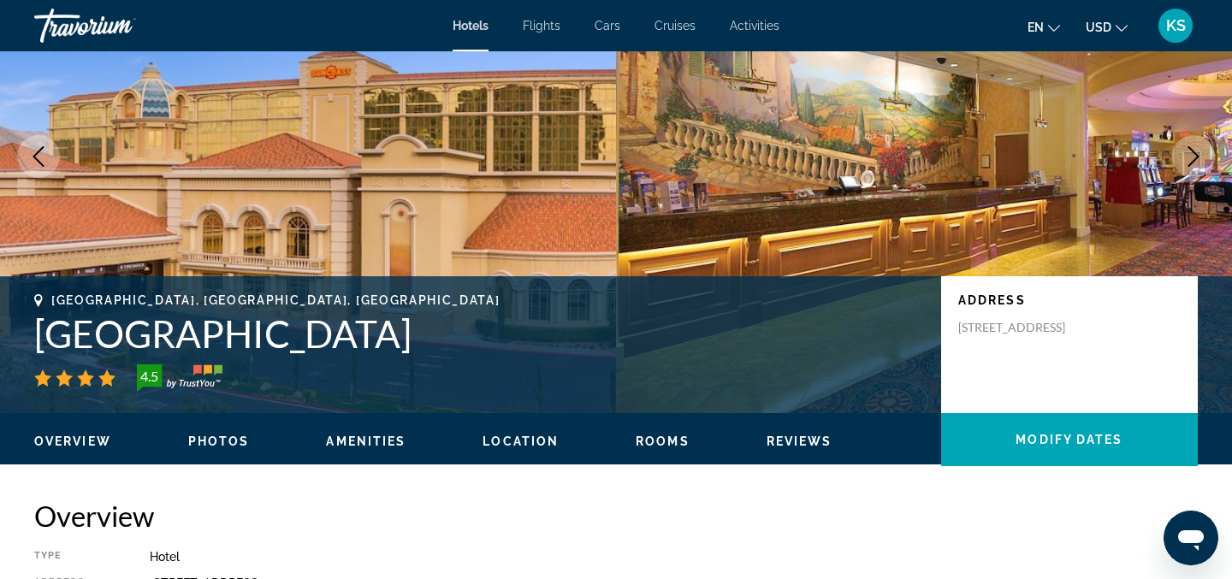
drag, startPoint x: 38, startPoint y: 334, endPoint x: 453, endPoint y: 343, distance: 415.0
click at [453, 343] on h1 "[GEOGRAPHIC_DATA]" at bounding box center [479, 333] width 890 height 44
drag, startPoint x: 453, startPoint y: 342, endPoint x: 37, endPoint y: 311, distance: 417.8
click at [37, 311] on h1 "[GEOGRAPHIC_DATA]" at bounding box center [479, 333] width 890 height 44
copy h1 "[GEOGRAPHIC_DATA] and [GEOGRAPHIC_DATA]"
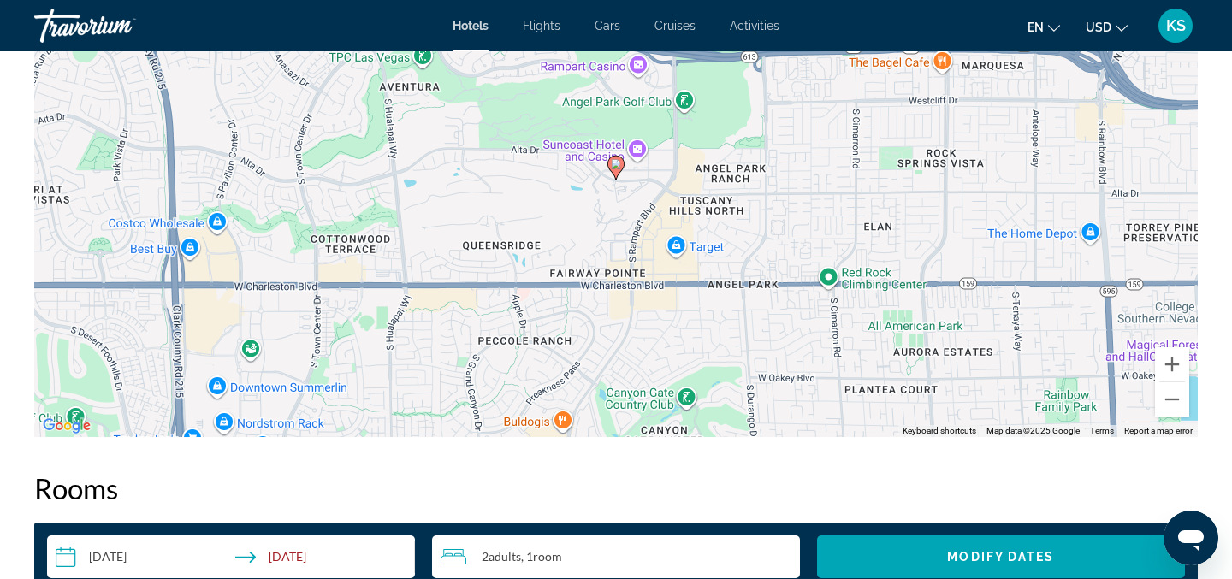
scroll to position [1601, 0]
